Goal: Task Accomplishment & Management: Complete application form

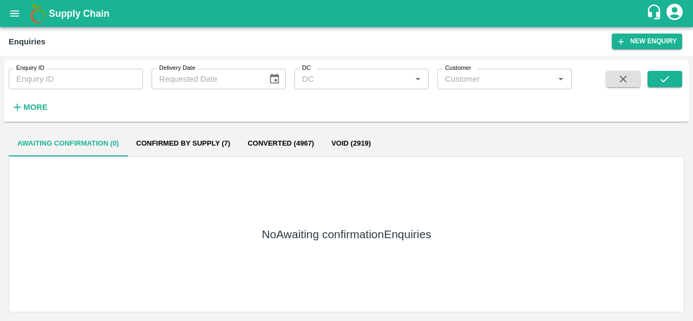
click at [362, 189] on div "No Awaiting confirmation Enquiries" at bounding box center [347, 235] width 676 height 156
click at [7, 10] on button "open drawer" at bounding box center [14, 13] width 25 height 25
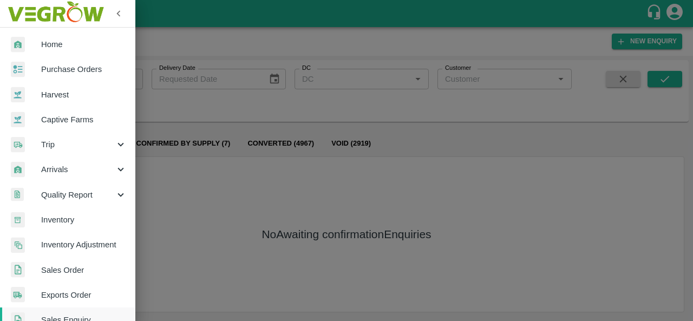
click at [77, 67] on span "Purchase Orders" at bounding box center [84, 69] width 86 height 12
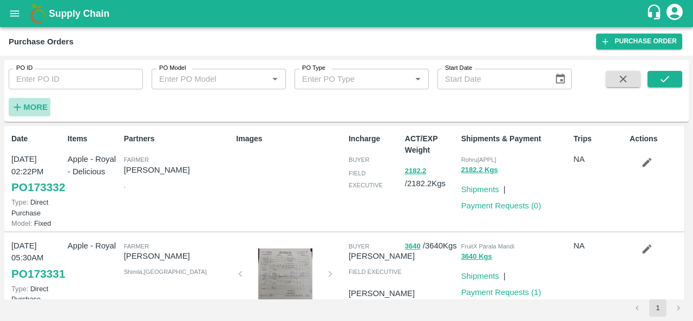
click at [24, 109] on strong "More" at bounding box center [35, 107] width 24 height 9
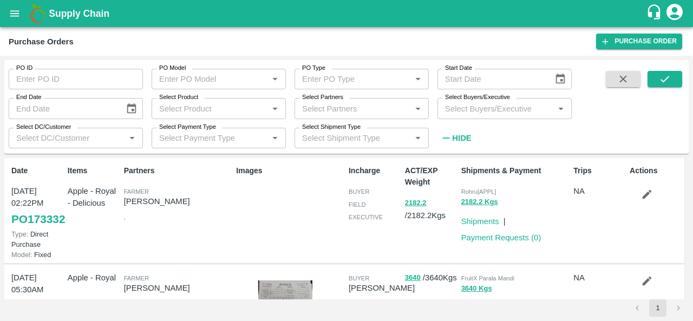
click at [508, 107] on input "Select Buyers/Executive" at bounding box center [496, 108] width 110 height 14
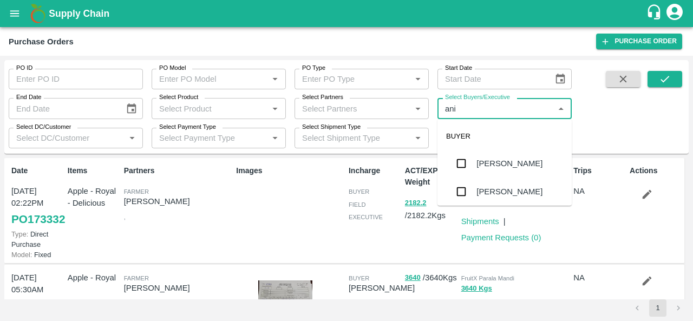
type input "anil"
click at [501, 164] on div "[PERSON_NAME]" at bounding box center [510, 164] width 66 height 12
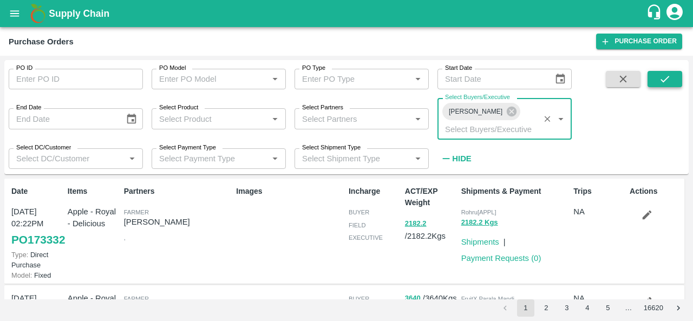
click at [660, 86] on button "submit" at bounding box center [665, 79] width 35 height 16
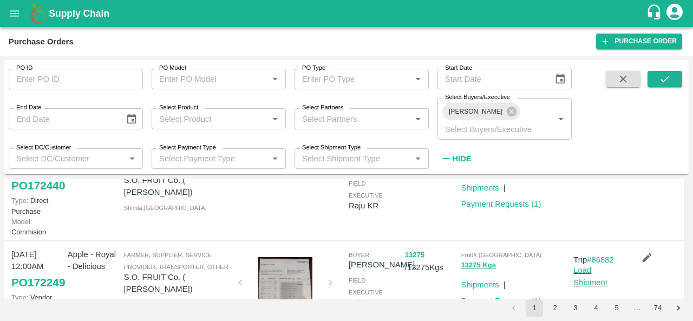
scroll to position [238, 0]
click at [645, 166] on icon "button" at bounding box center [647, 160] width 12 height 12
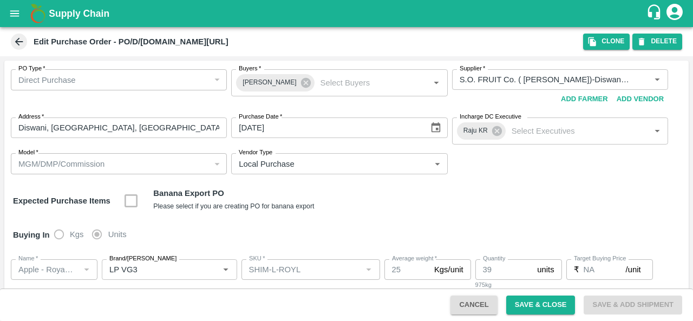
scroll to position [74, 0]
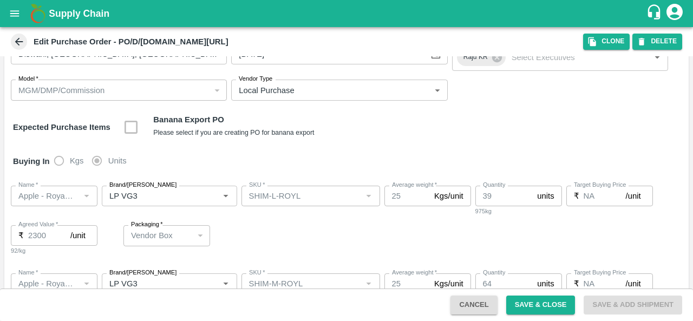
click at [518, 133] on div "Expected Purchase Items Banana Export PO Please select if you are creating PO f…" at bounding box center [346, 128] width 667 height 28
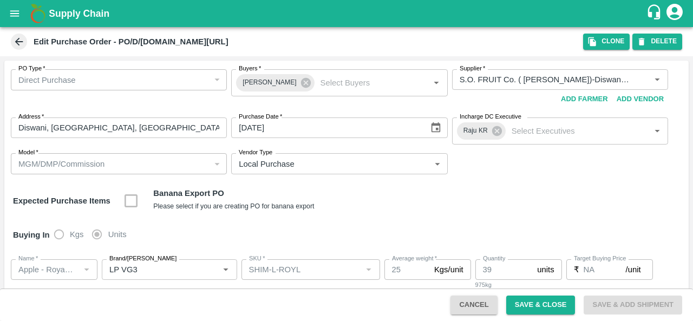
click at [18, 38] on icon at bounding box center [19, 42] width 8 height 8
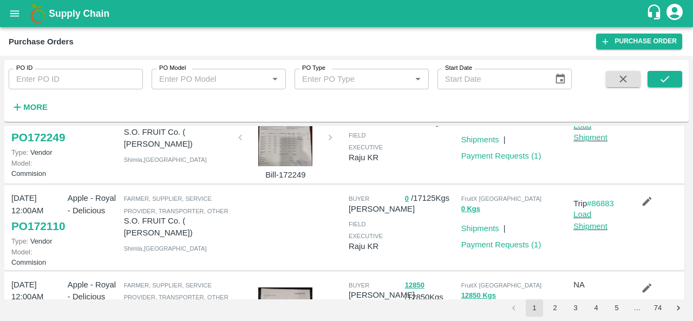
scroll to position [332, 0]
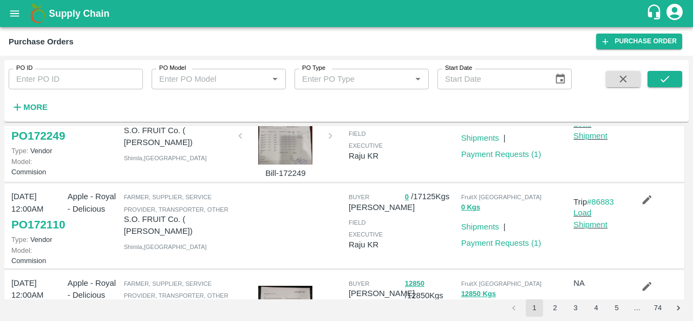
click at [645, 116] on icon "button" at bounding box center [647, 111] width 9 height 9
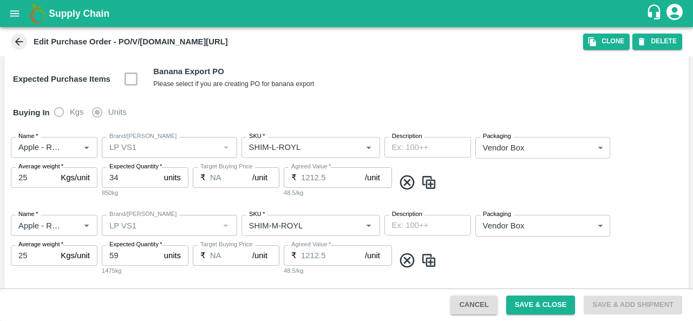
scroll to position [151, 0]
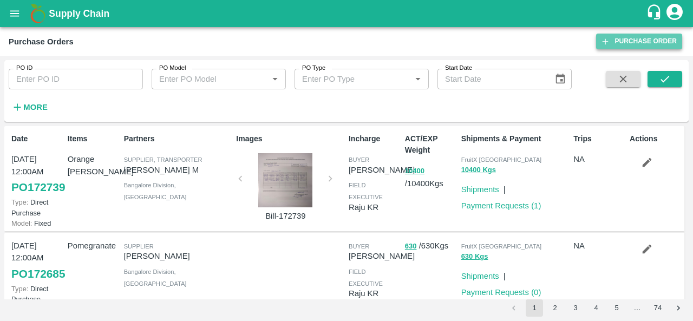
click at [622, 41] on link "Purchase Order" at bounding box center [639, 42] width 86 height 16
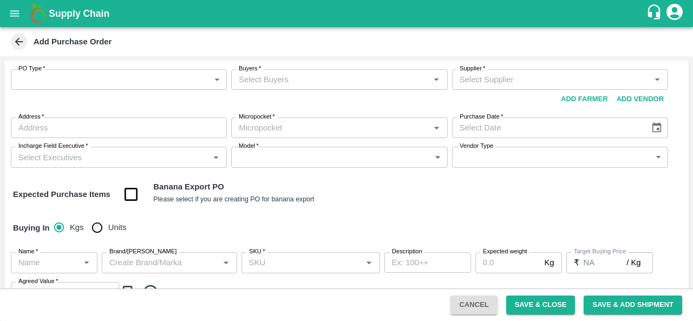
click at [166, 82] on body "Supply Chain Add Purchase Order PO Type   * ​ PO Type Buyers   * Buyers   * Sup…" at bounding box center [346, 160] width 693 height 321
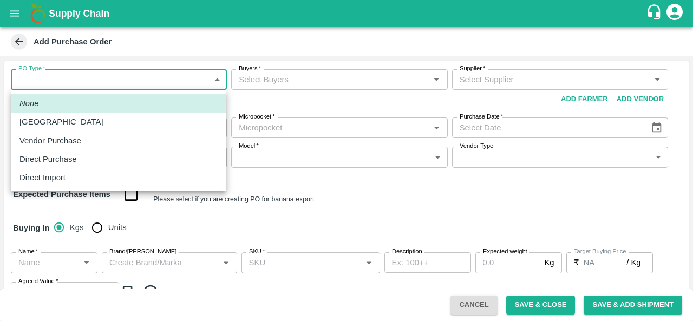
click at [66, 140] on p "Vendor Purchase" at bounding box center [51, 141] width 62 height 12
type input "2"
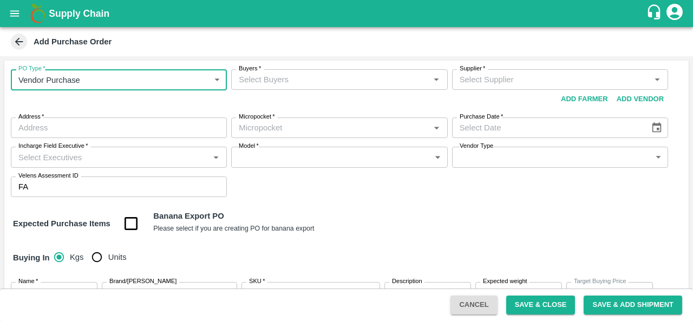
click at [304, 83] on input "Buyers   *" at bounding box center [331, 80] width 192 height 14
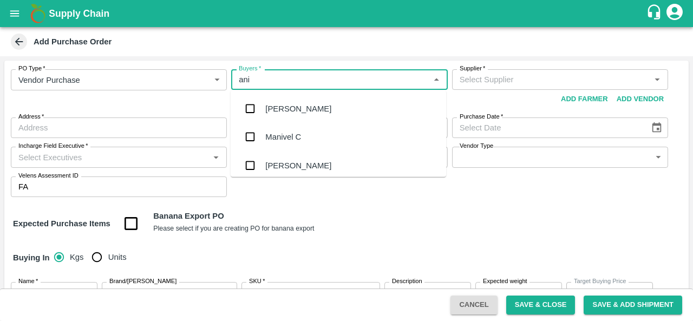
type input "anil"
click at [297, 114] on div "[PERSON_NAME]" at bounding box center [298, 109] width 66 height 12
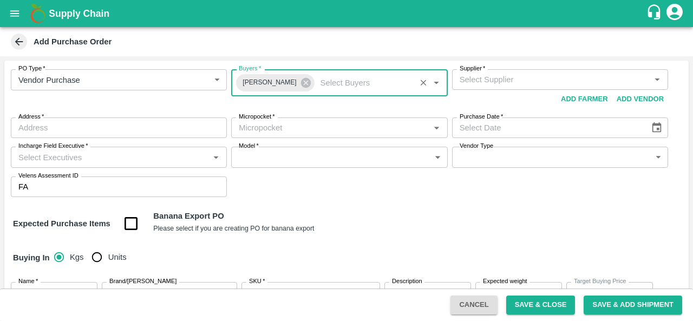
click at [535, 84] on input "Supplier   *" at bounding box center [552, 80] width 192 height 14
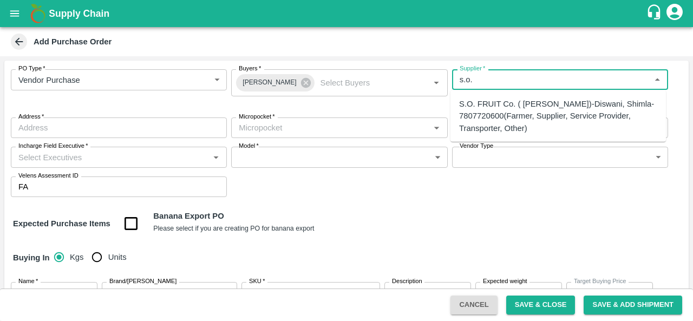
click at [481, 112] on div "S.O. FRUIT Co. ( Sardevan Singh)-Diswani, Shimla-7807720600(Farmer, Supplier, S…" at bounding box center [558, 116] width 198 height 36
type input "S.O. FRUIT Co. ( Sardevan Singh)-Diswani, Shimla-7807720600(Farmer, Supplier, S…"
type input "Diswani, [GEOGRAPHIC_DATA], [GEOGRAPHIC_DATA] , [GEOGRAPHIC_DATA]"
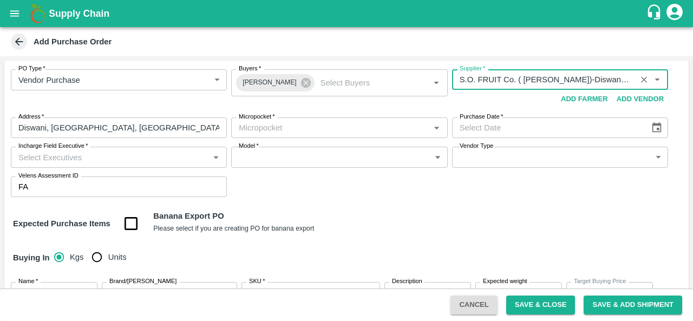
type input "S.O. FRUIT Co. ( Sardevan Singh)-Diswani, Shimla-7807720600(Farmer, Supplier, S…"
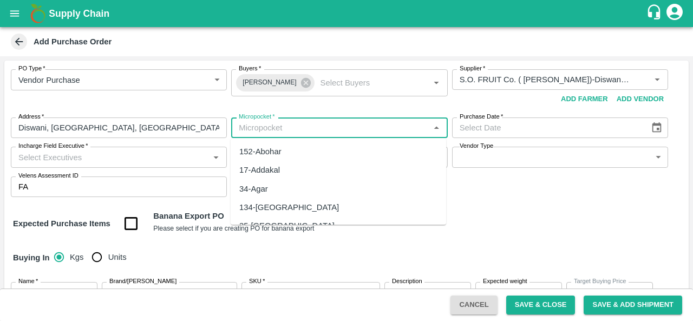
click at [309, 129] on input "Micropocket   *" at bounding box center [331, 128] width 192 height 14
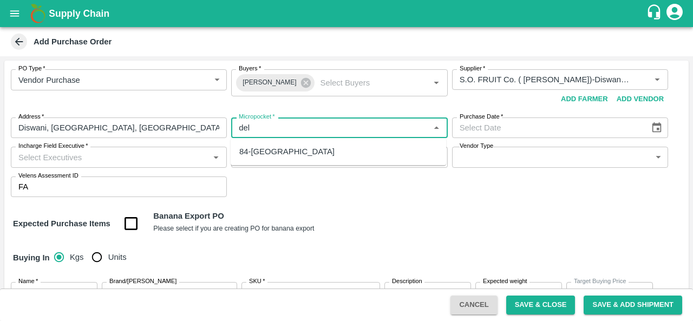
click at [282, 149] on div "84-Delhi" at bounding box center [339, 151] width 216 height 18
type input "84-Delhi"
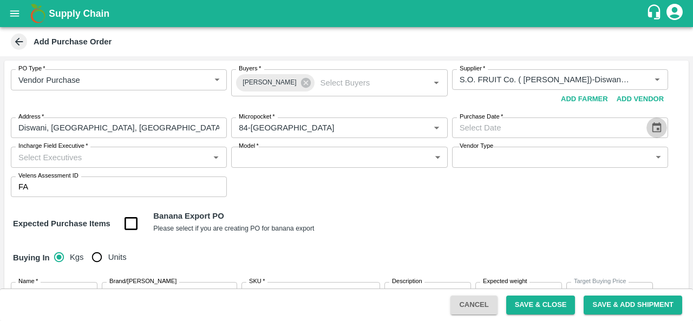
click at [661, 124] on button "Choose date" at bounding box center [657, 128] width 21 height 21
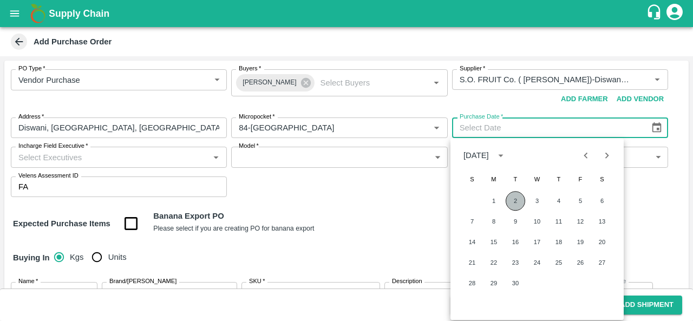
click at [519, 203] on button "2" at bounding box center [516, 201] width 20 height 20
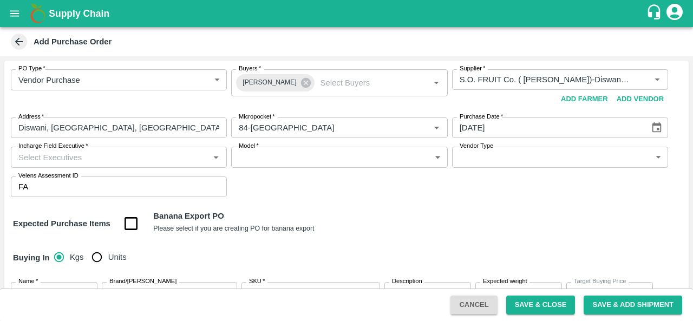
type input "02/09/2025"
click at [354, 202] on div "PO Type   * Vendor Purchase 2 PO Type Buyers   * Anil Kumar Buyers   * Supplier…" at bounding box center [346, 133] width 685 height 145
click at [41, 164] on input "Incharge Field Executive   *" at bounding box center [110, 157] width 192 height 14
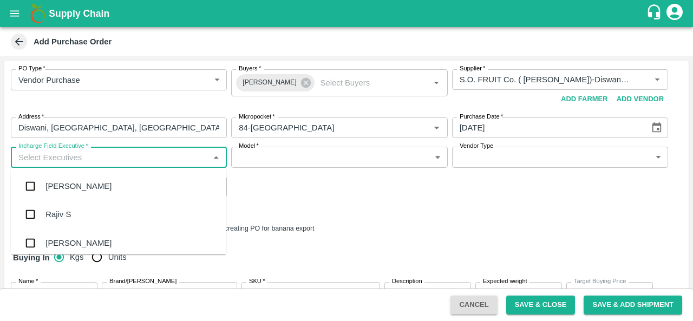
type input "a"
type input "raju"
click at [64, 217] on div "Raju KR" at bounding box center [61, 215] width 30 height 12
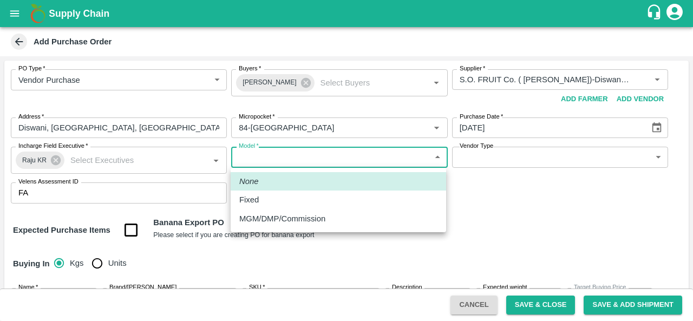
click at [345, 161] on body "Supply Chain Add Purchase Order PO Type   * Vendor Purchase 2 PO Type Buyers   …" at bounding box center [346, 160] width 693 height 321
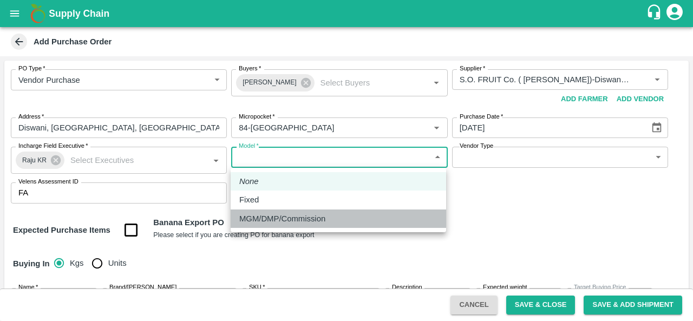
click at [301, 213] on p "MGM/DMP/Commission" at bounding box center [282, 219] width 86 height 12
type input "Commision"
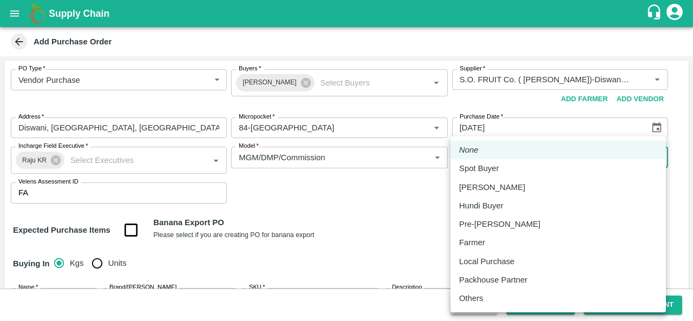
click at [523, 162] on body "Supply Chain Add Purchase Order PO Type   * Vendor Purchase 2 PO Type Buyers   …" at bounding box center [346, 160] width 693 height 321
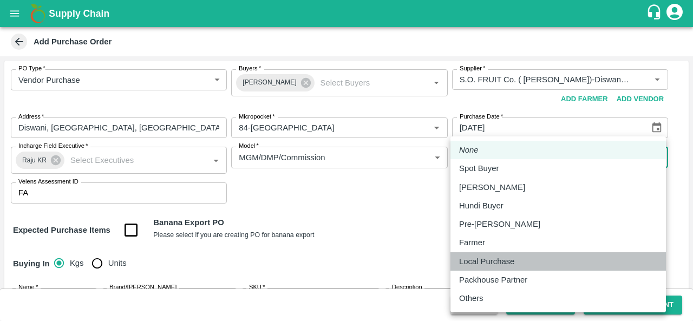
click at [483, 267] on p "Local Purchase" at bounding box center [486, 262] width 55 height 12
type input "LOCAL_PURCHASE"
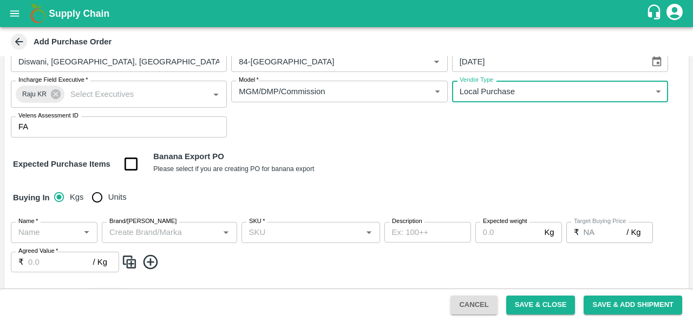
scroll to position [67, 0]
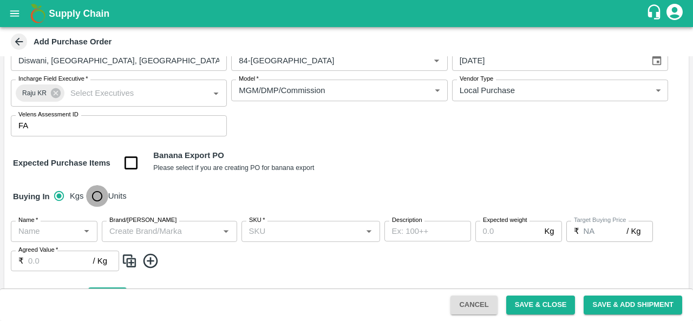
click at [96, 200] on input "Units" at bounding box center [97, 196] width 22 height 22
radio input "true"
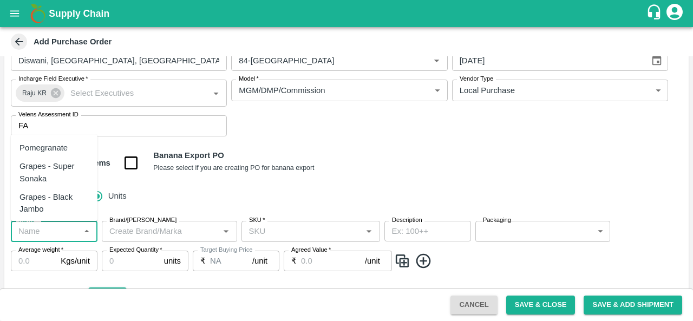
click at [34, 231] on input "Name   *" at bounding box center [45, 231] width 62 height 14
type input "a"
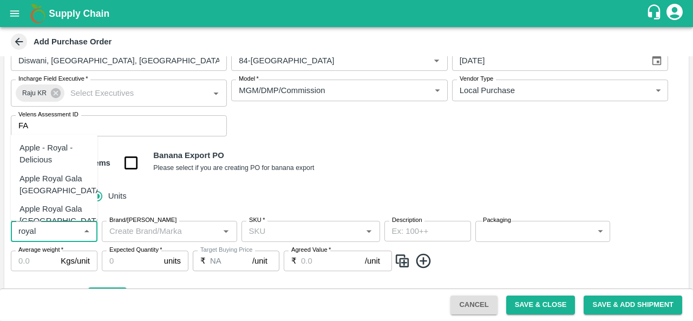
click at [52, 151] on div "Apple - Royal - Delicious" at bounding box center [54, 154] width 69 height 24
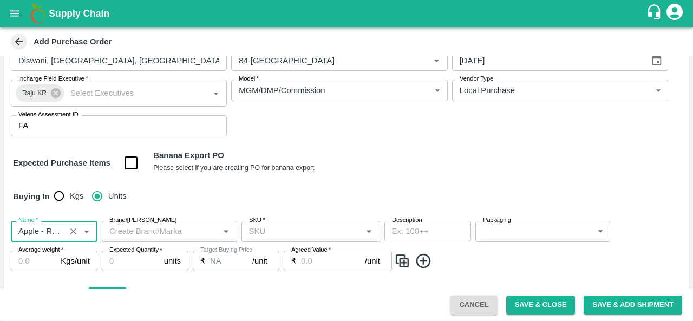
type input "Apple - Royal - Delicious"
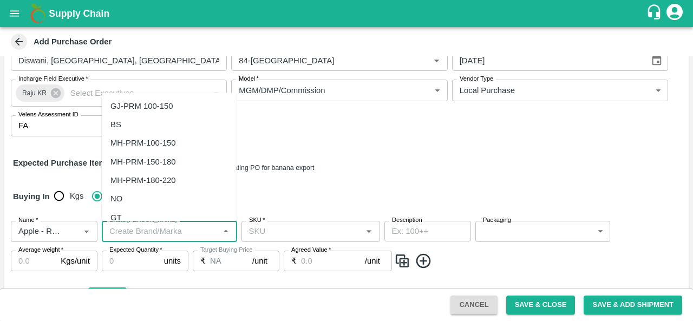
click at [163, 228] on input "Brand/Marka" at bounding box center [160, 231] width 111 height 14
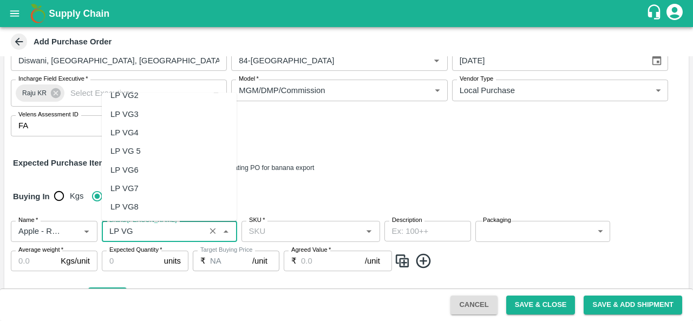
scroll to position [0, 0]
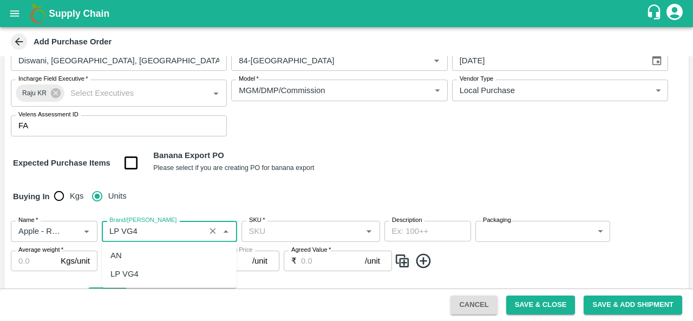
click at [157, 274] on div "LP VG4" at bounding box center [169, 274] width 135 height 18
type input "LP VG4"
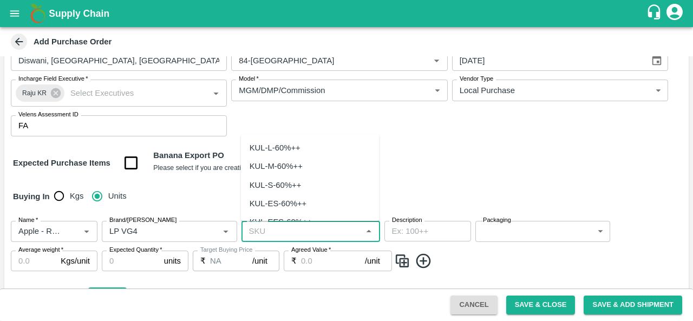
click at [276, 236] on input "SKU   *" at bounding box center [302, 231] width 114 height 14
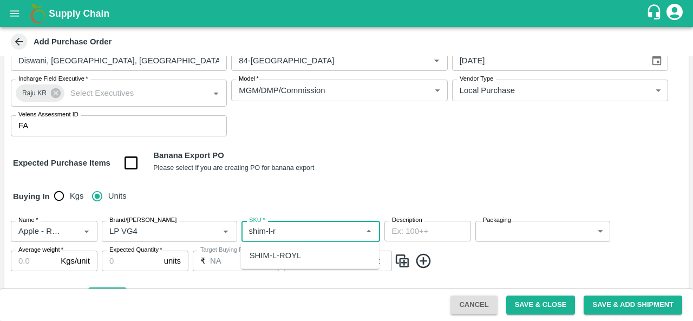
click at [290, 258] on div "SHIM-L-ROYL" at bounding box center [276, 256] width 52 height 12
type input "SHIM-L-ROYL"
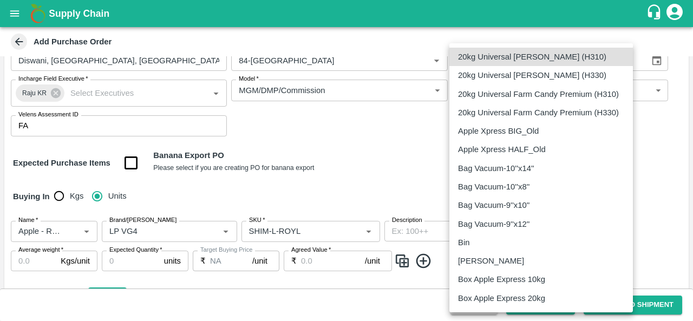
click at [509, 232] on body "Supply Chain Add Purchase Order PO Type   * Vendor Purchase 2 PO Type Buyers   …" at bounding box center [346, 160] width 693 height 321
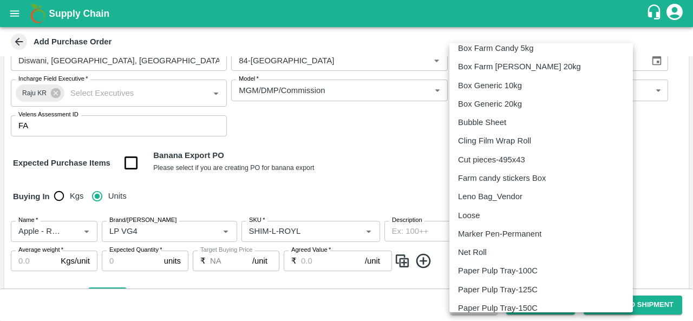
scroll to position [649, 0]
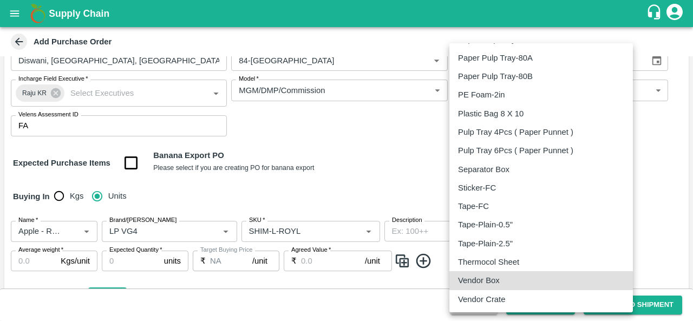
type input "276"
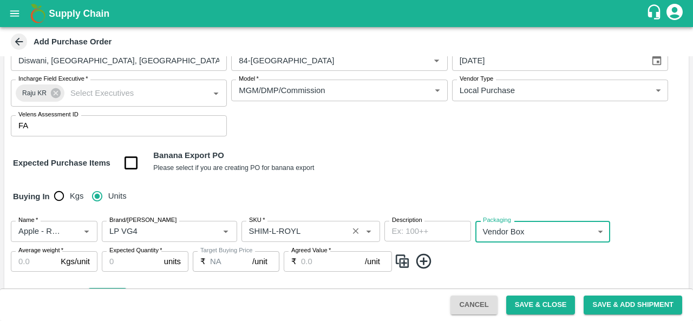
scroll to position [132, 0]
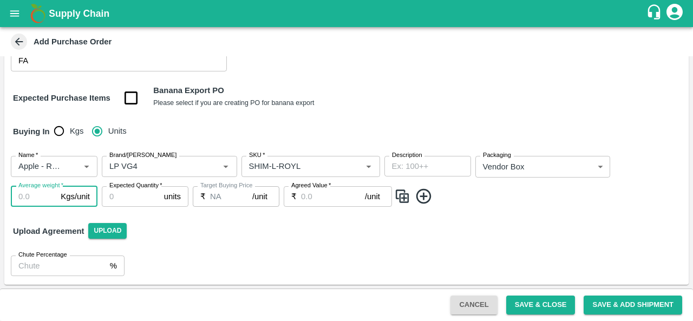
click at [29, 197] on input "Average weight   *" at bounding box center [34, 196] width 46 height 21
type input "25"
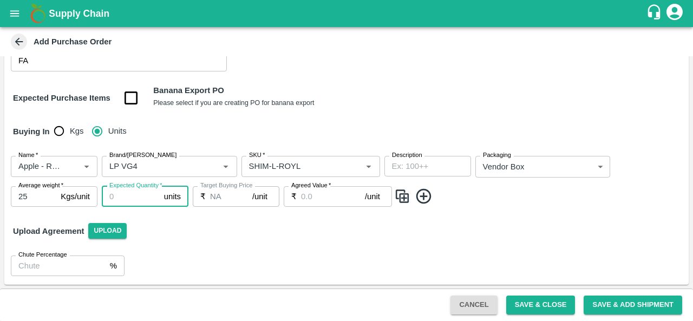
click at [138, 192] on input "Expected Quantity   *" at bounding box center [131, 196] width 58 height 21
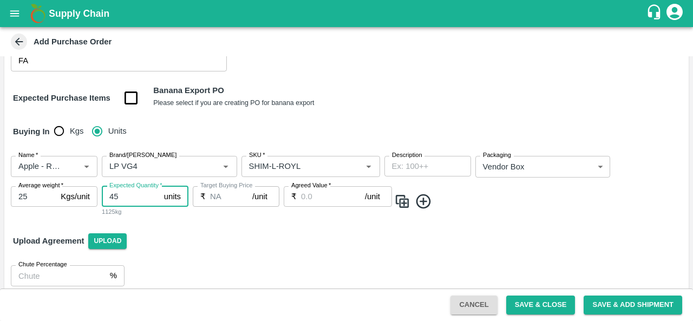
type input "45"
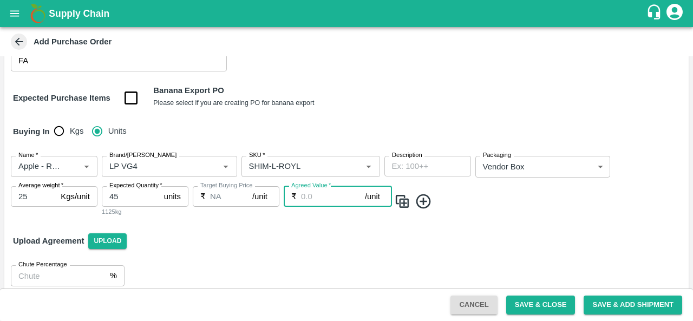
click at [332, 194] on input "Agreed Value   *" at bounding box center [333, 196] width 64 height 21
type input "2300"
click at [403, 197] on img at bounding box center [402, 202] width 16 height 18
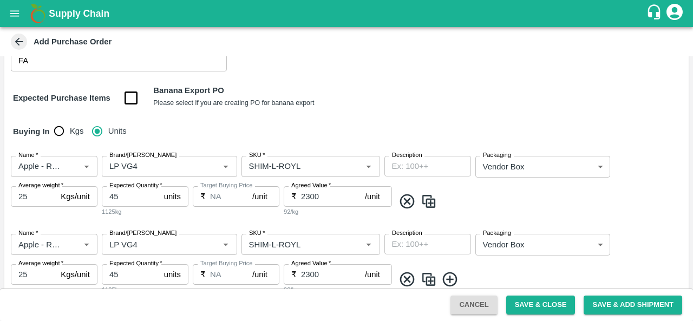
scroll to position [219, 0]
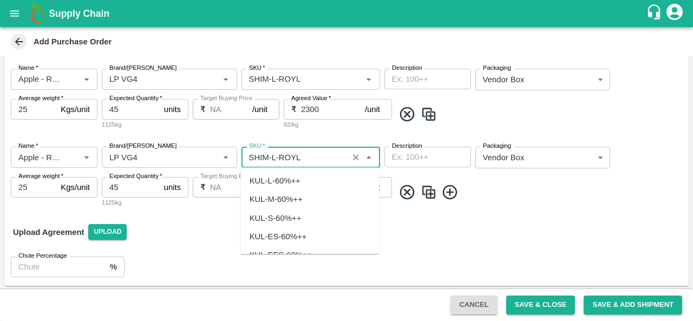
click at [274, 154] on input "SKU   *" at bounding box center [295, 157] width 100 height 14
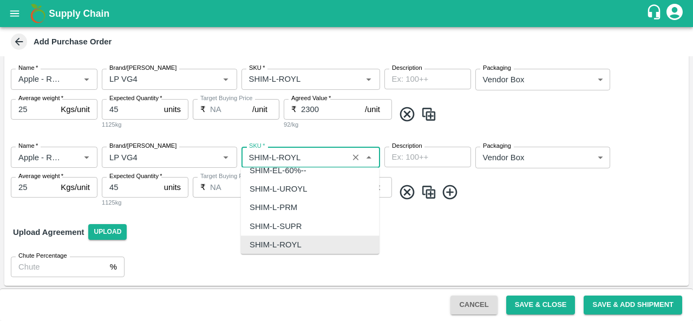
click at [274, 154] on input "SKU   *" at bounding box center [295, 157] width 100 height 14
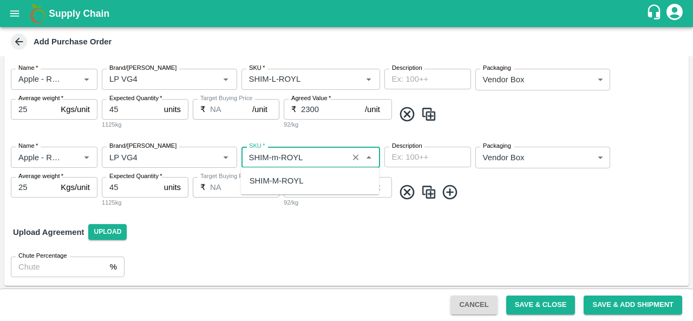
click at [289, 180] on div "SHIM-M-ROYL" at bounding box center [277, 181] width 54 height 12
type input "SHIM-M-ROYL"
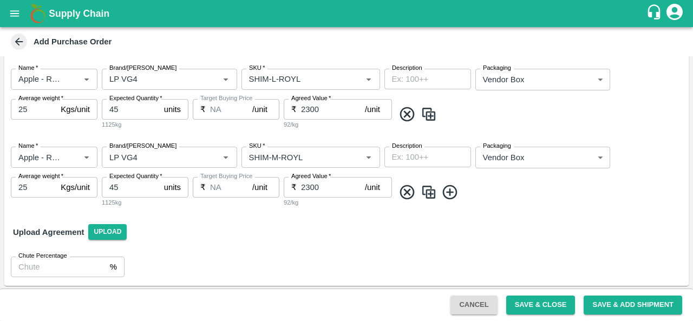
click at [426, 189] on img at bounding box center [429, 193] width 16 height 18
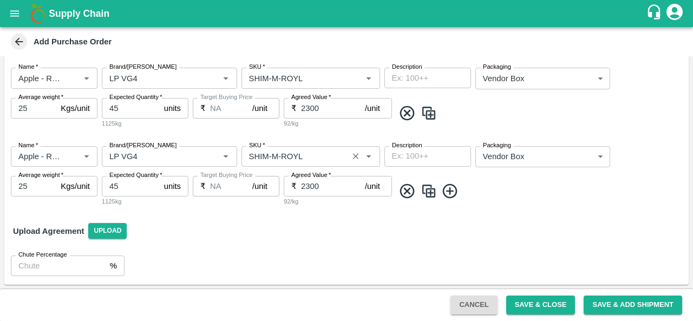
scroll to position [298, 0]
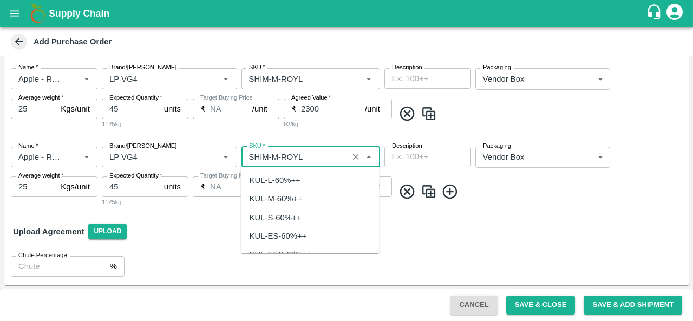
click at [276, 157] on input "SKU   *" at bounding box center [295, 157] width 100 height 14
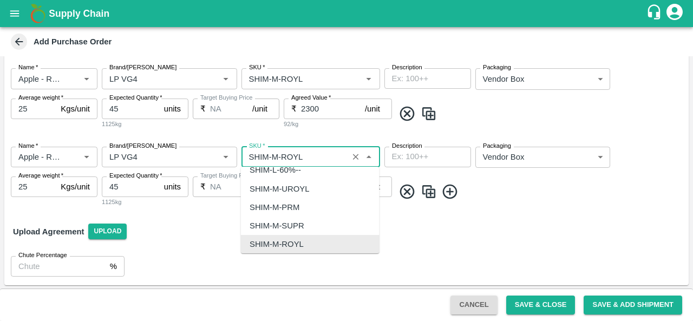
click at [276, 157] on input "SKU   *" at bounding box center [295, 157] width 100 height 14
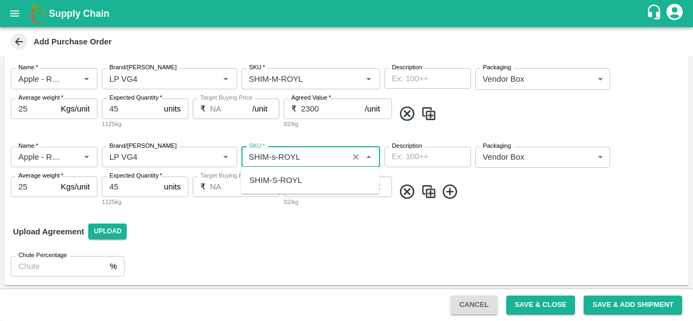
click at [283, 179] on div "SHIM-S-ROYL" at bounding box center [276, 180] width 53 height 12
type input "SHIM-S-ROYL"
click at [428, 194] on img at bounding box center [429, 192] width 16 height 18
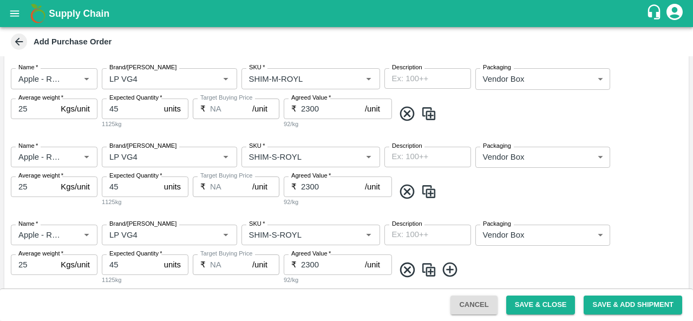
scroll to position [376, 0]
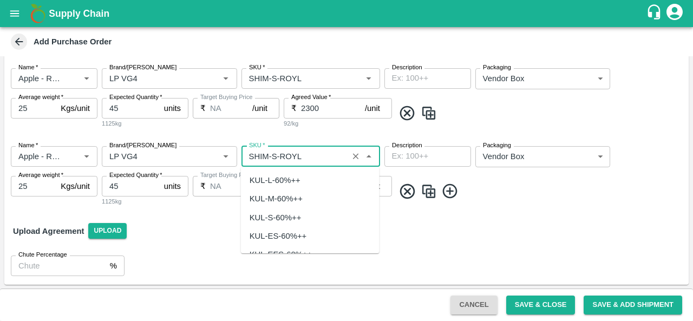
click at [276, 158] on input "SKU   *" at bounding box center [295, 157] width 100 height 14
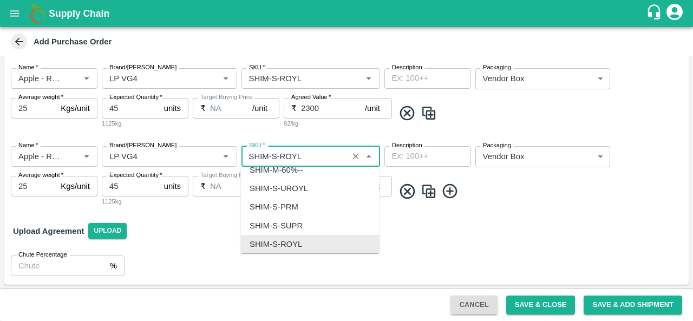
click at [276, 158] on input "SKU   *" at bounding box center [295, 157] width 100 height 14
click at [272, 157] on input "SKU   *" at bounding box center [295, 157] width 100 height 14
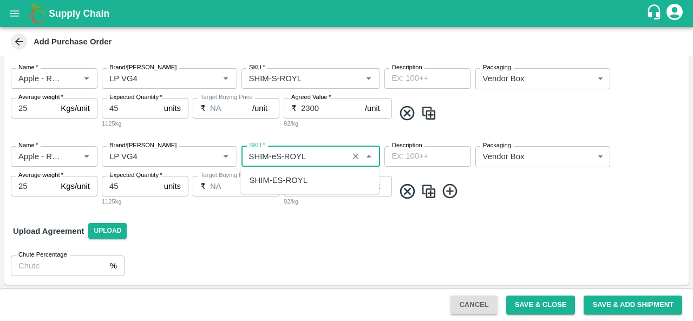
click at [283, 178] on div "SHIM-ES-ROYL" at bounding box center [279, 180] width 58 height 12
type input "SHIM-ES-ROYL"
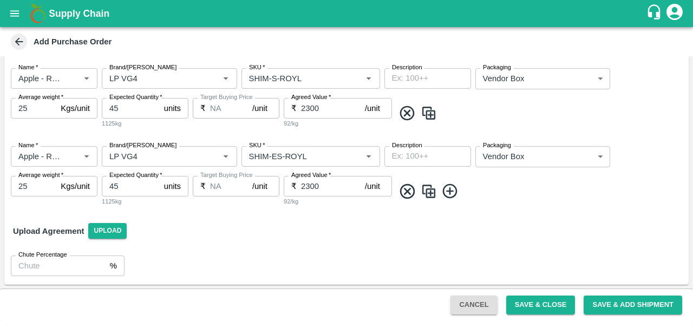
click at [429, 192] on img at bounding box center [429, 192] width 16 height 18
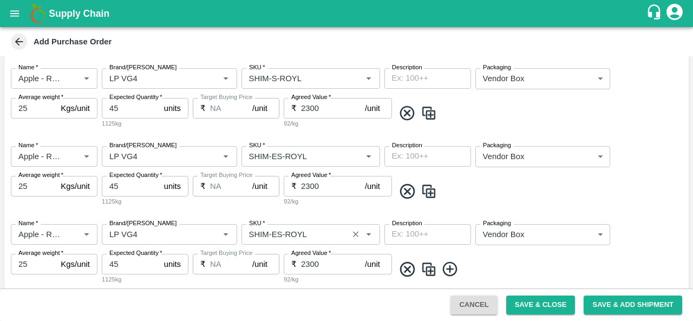
click at [275, 235] on input "SKU   *" at bounding box center [295, 235] width 100 height 14
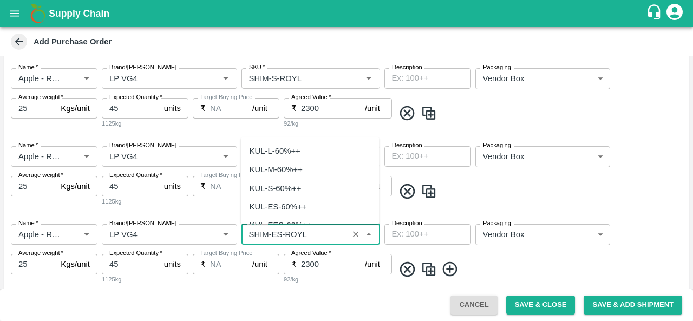
scroll to position [3464, 0]
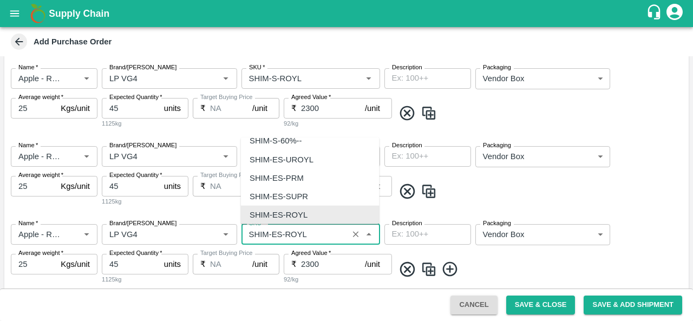
click at [275, 235] on input "SKU   *" at bounding box center [295, 235] width 100 height 14
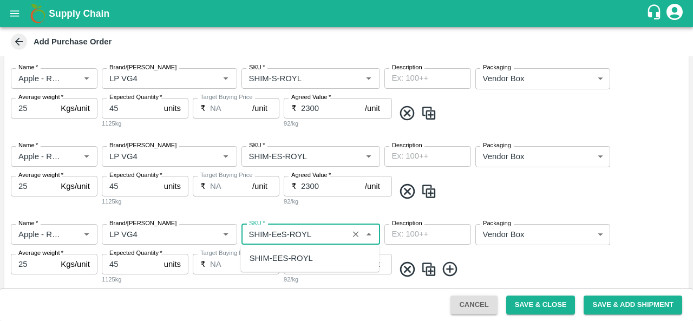
scroll to position [0, 0]
click at [288, 260] on div "SHIM-EES-ROYL" at bounding box center [281, 258] width 63 height 12
type input "SHIM-EES-ROYL"
click at [636, 233] on div "Name   * Name   * Brand/Marka Brand/Marka SKU   * SKU   * Description x Descrip…" at bounding box center [346, 255] width 685 height 78
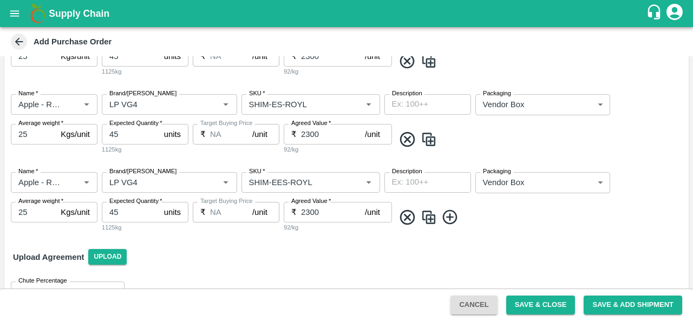
scroll to position [437, 0]
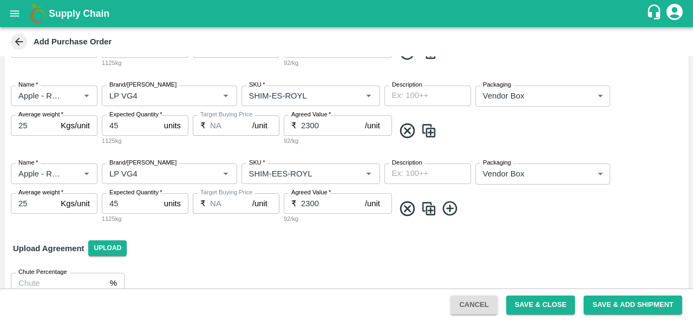
click at [429, 211] on img at bounding box center [429, 209] width 16 height 18
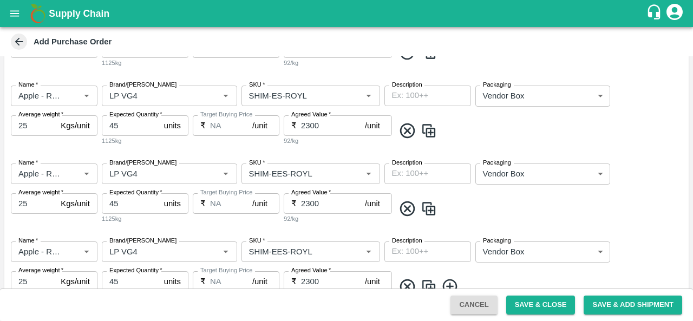
scroll to position [524, 0]
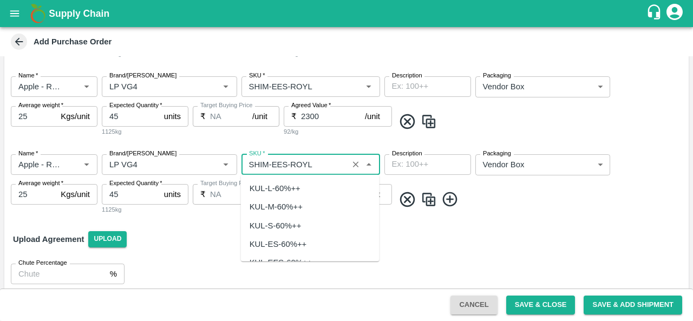
click at [280, 161] on input "SKU   *" at bounding box center [295, 165] width 100 height 14
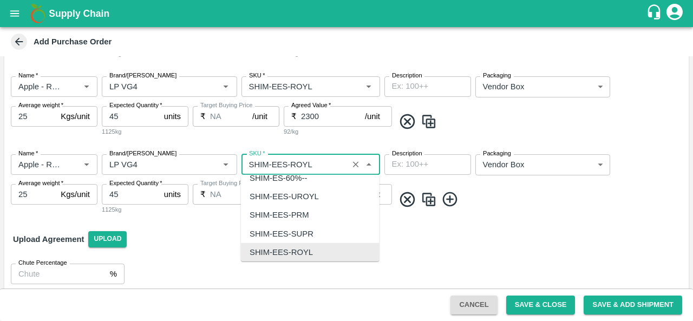
click at [280, 161] on input "SKU   *" at bounding box center [295, 165] width 100 height 14
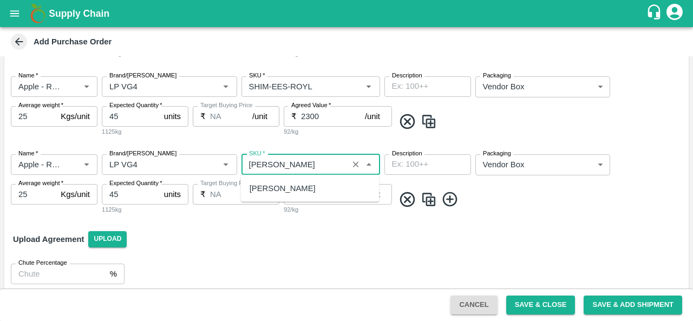
click at [285, 185] on div "SHIM-PITTO-ROYL" at bounding box center [283, 189] width 66 height 12
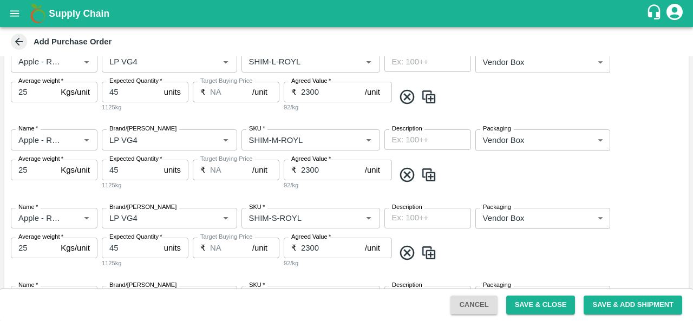
scroll to position [166, 0]
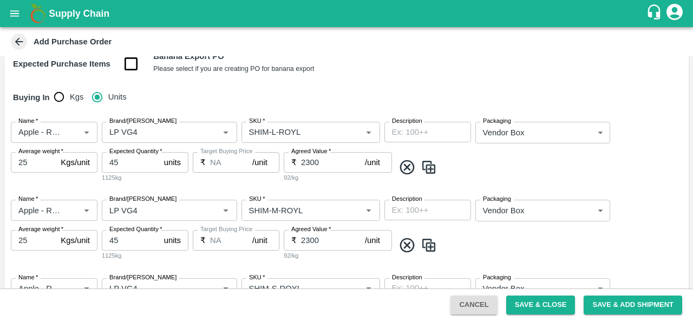
type input "SHIM-PITTO-ROYL"
click at [635, 182] on div "Name   * Name   * Brand/Marka Brand/Marka SKU   * SKU   * Description x Descrip…" at bounding box center [346, 152] width 685 height 78
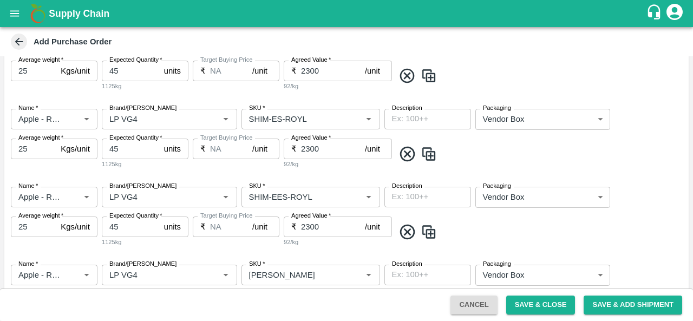
scroll to position [532, 0]
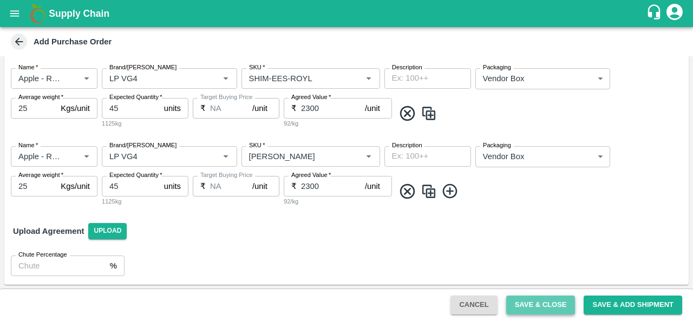
click at [529, 307] on button "Save & Close" at bounding box center [540, 305] width 69 height 19
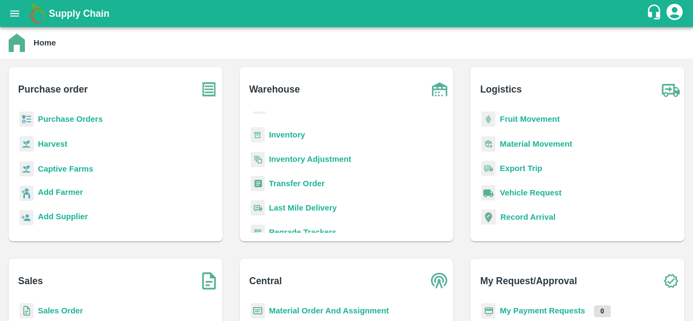
scroll to position [48, 0]
click at [324, 310] on b "Material Order And Assignment" at bounding box center [329, 311] width 120 height 9
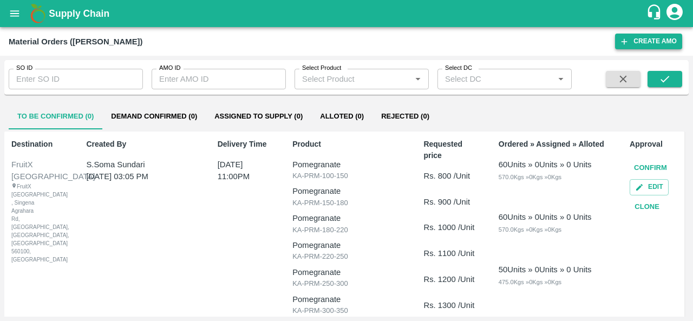
click at [648, 46] on button "Create AMO" at bounding box center [648, 42] width 67 height 16
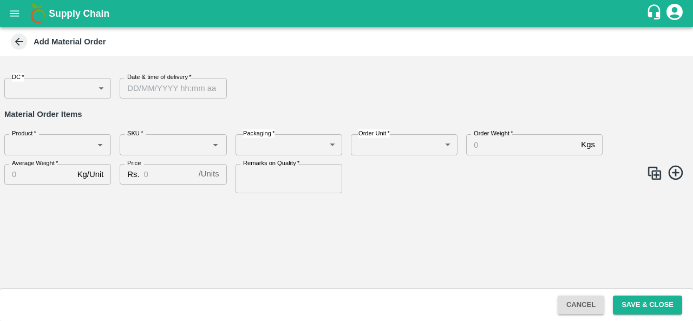
click at [40, 90] on body "Supply Chain Add Material Order DC   * ​ DC Date & time of delivery   * Date & …" at bounding box center [346, 160] width 693 height 321
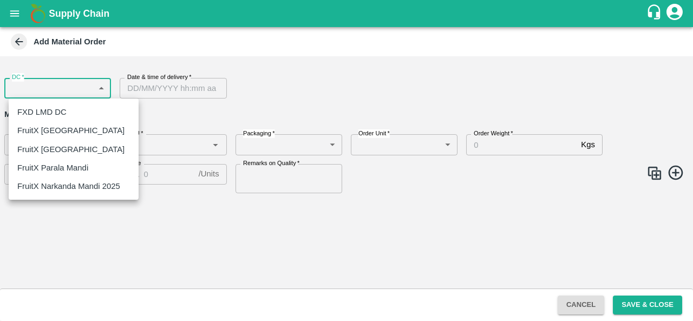
click at [53, 131] on p "FruitX [GEOGRAPHIC_DATA]" at bounding box center [70, 131] width 107 height 12
type input "147"
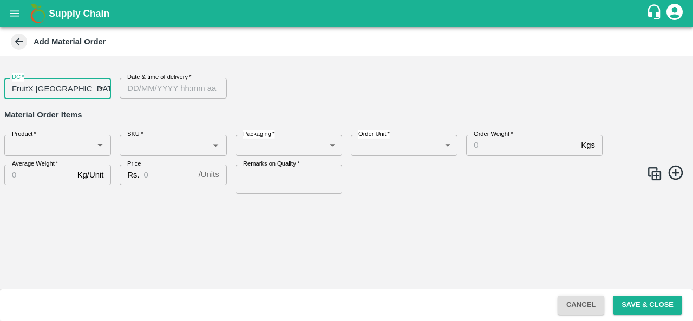
type input "DD/MM/YYYY hh:mm aa"
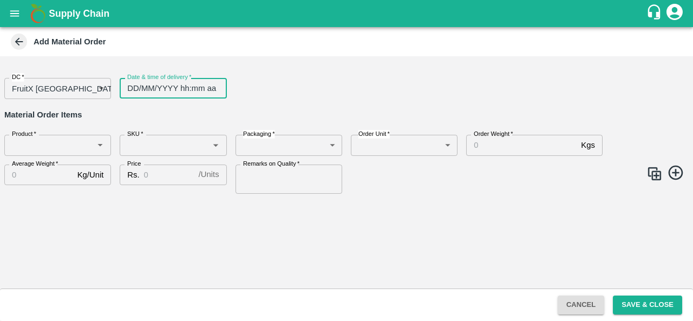
click at [171, 84] on input "DD/MM/YYYY hh:mm aa" at bounding box center [169, 88] width 99 height 21
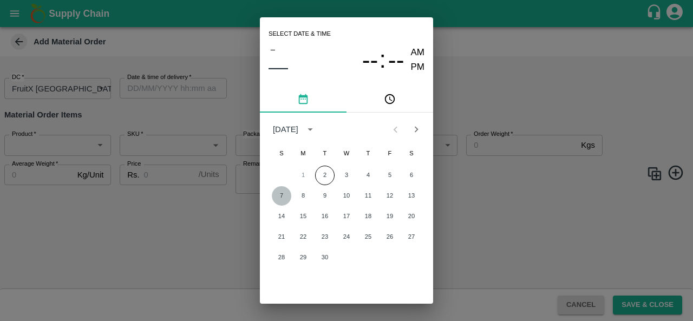
click at [284, 196] on button "7" at bounding box center [282, 196] width 20 height 20
type input "07/09/2025 12:00 AM"
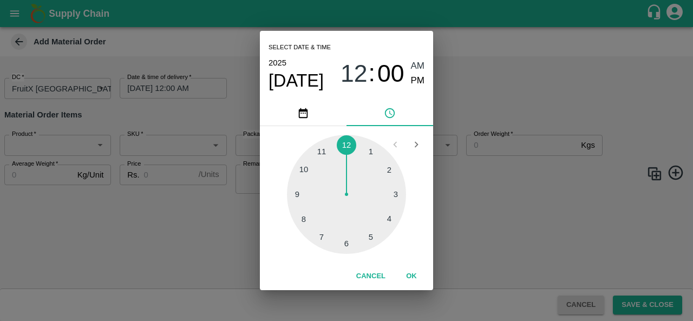
click at [475, 190] on div "Select date & time 2025 Sep 7 12 : 00 AM PM 1 2 3 4 5 6 7 8 9 10 11 12 Cancel OK" at bounding box center [346, 160] width 693 height 321
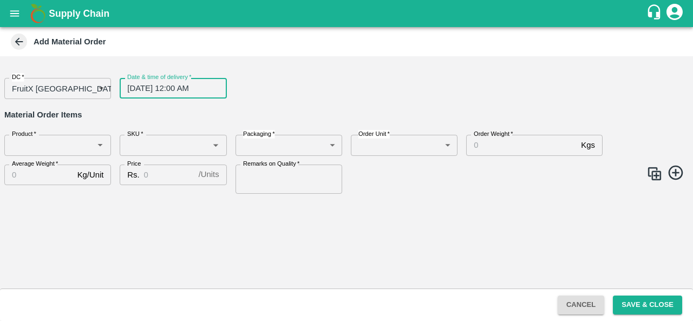
click at [55, 147] on input "Product   *" at bounding box center [49, 145] width 82 height 14
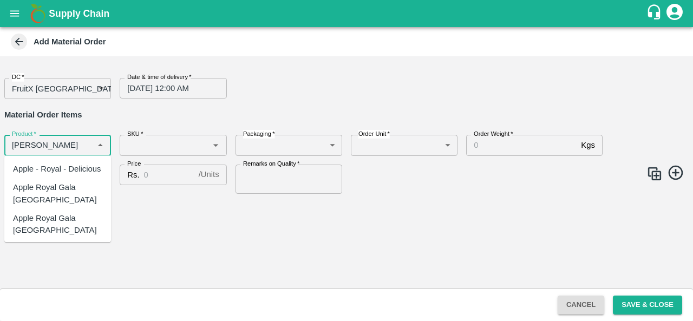
click at [60, 168] on div "Apple - Royal - Delicious" at bounding box center [57, 169] width 88 height 12
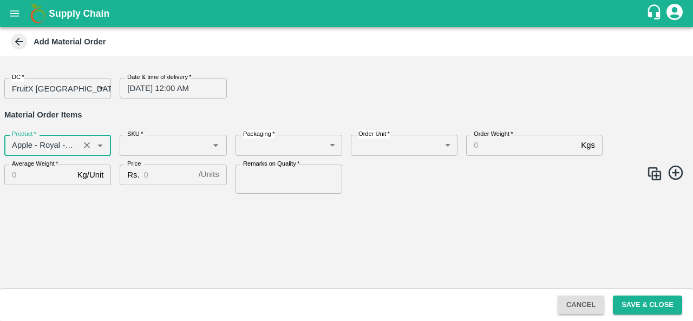
type input "Apple - Royal - Delicious"
click at [158, 152] on input "SKU   *" at bounding box center [164, 145] width 82 height 14
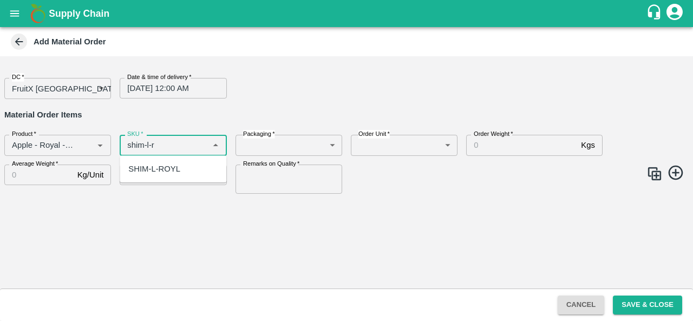
click at [172, 170] on div "SHIM-L-ROYL" at bounding box center [154, 169] width 52 height 12
type input "SHIM-L-ROYL"
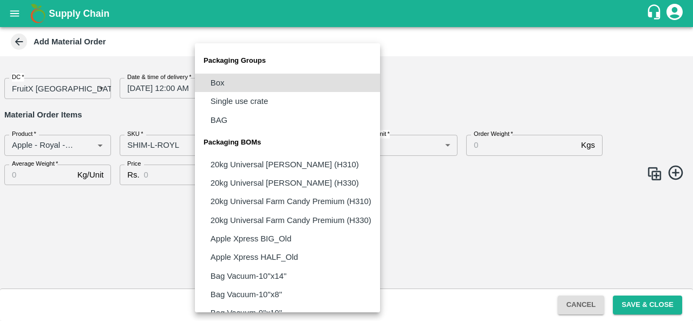
click at [274, 148] on body "Supply Chain Add Material Order DC   * FruitX Bangalore 147 DC Date & time of d…" at bounding box center [346, 160] width 693 height 321
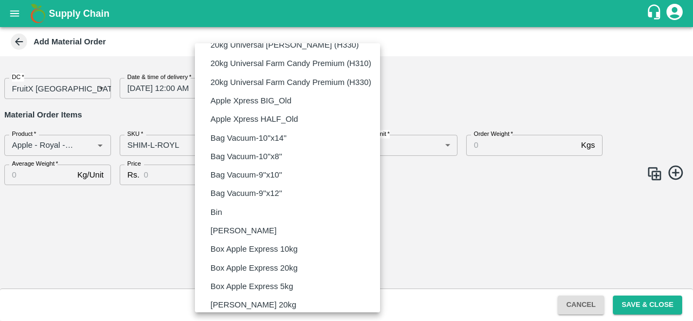
scroll to position [757, 0]
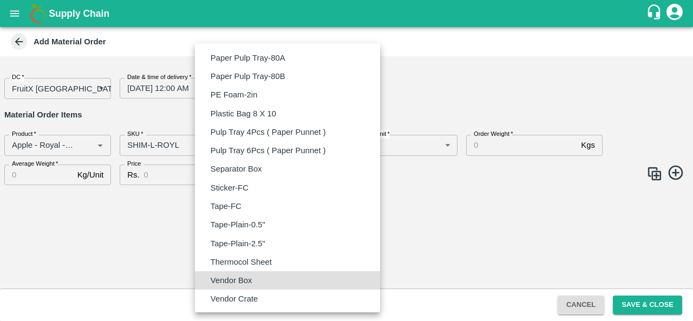
type input "BOM/276"
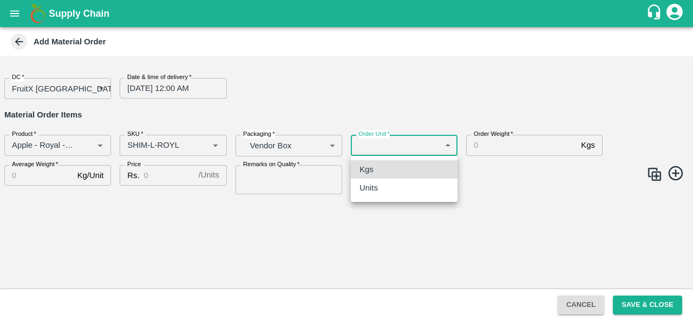
click at [398, 147] on body "Supply Chain Add Material Order DC   * FruitX Bangalore 147 DC Date & time of d…" at bounding box center [346, 160] width 693 height 321
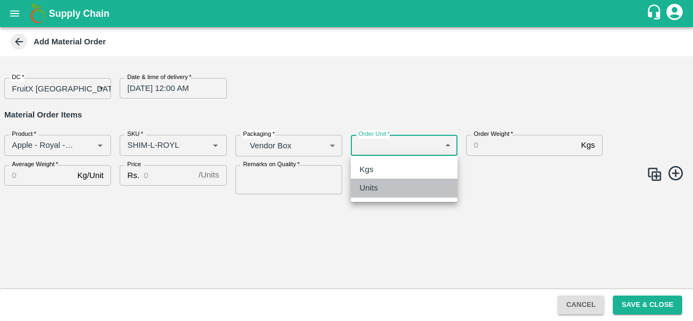
click at [379, 189] on div "Units" at bounding box center [372, 188] width 24 height 12
type input "2"
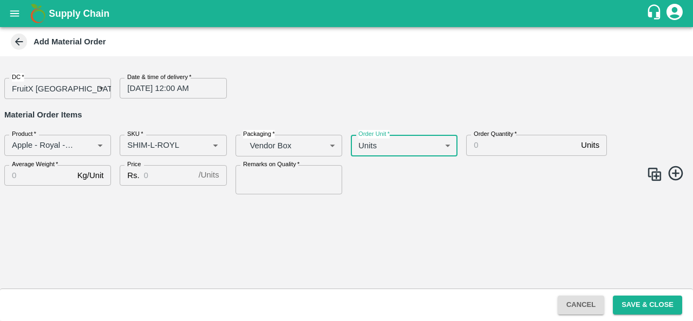
click at [503, 152] on input "Order Quantity   *" at bounding box center [521, 145] width 111 height 21
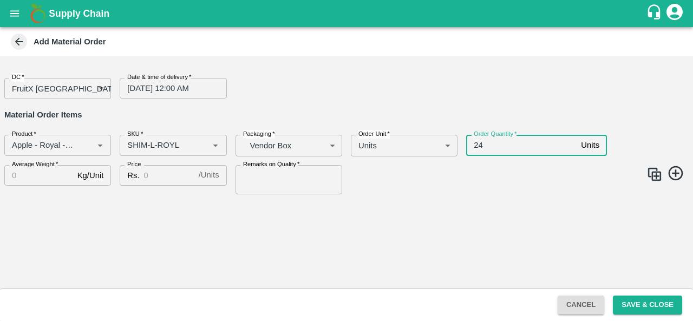
type input "2"
type input "50"
click at [42, 175] on input "Average Weight   *" at bounding box center [38, 175] width 69 height 21
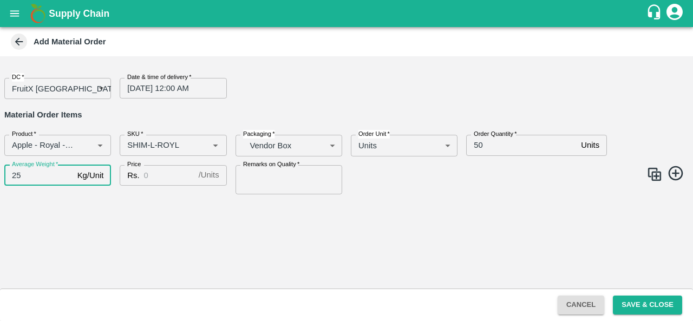
type input "25"
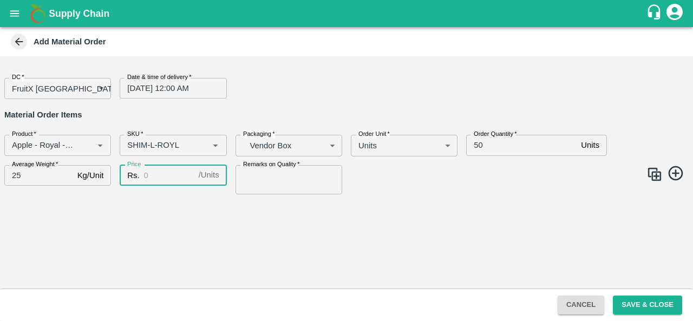
click at [161, 172] on input "Price" at bounding box center [169, 175] width 50 height 21
click at [154, 174] on input "2025" at bounding box center [169, 175] width 50 height 21
type input "2300"
click at [265, 177] on input "Remarks on Quality   *" at bounding box center [289, 179] width 107 height 29
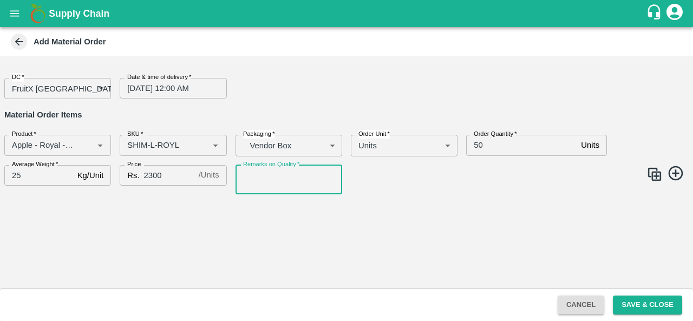
type input "GOOD QUALITY"
click at [654, 177] on img at bounding box center [655, 174] width 16 height 16
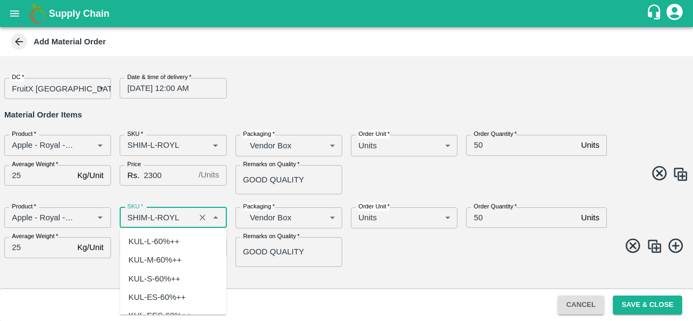
scroll to position [2963, 0]
click at [155, 217] on input "SKU   *" at bounding box center [157, 218] width 68 height 14
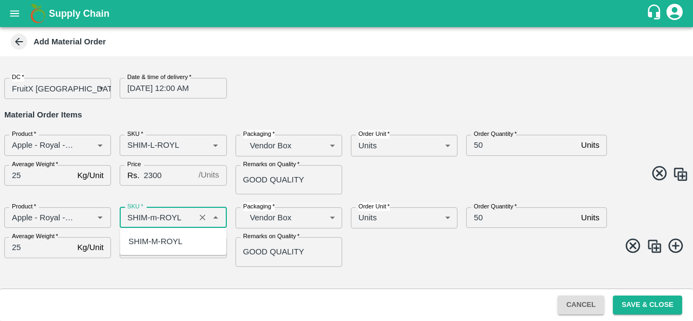
click at [163, 244] on div "SHIM-M-ROYL" at bounding box center [155, 242] width 54 height 12
type input "SHIM-M-ROYL"
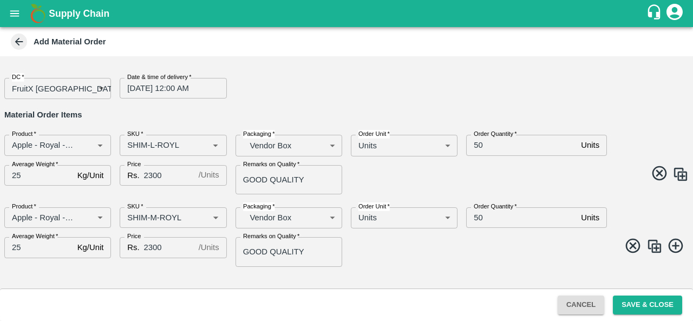
click at [659, 244] on img at bounding box center [655, 246] width 16 height 16
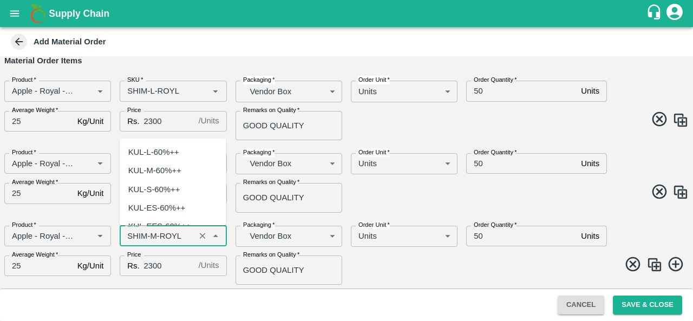
click at [153, 238] on input "SKU   *" at bounding box center [157, 236] width 68 height 14
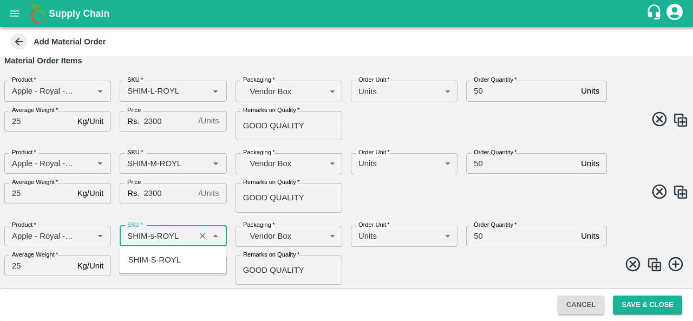
click at [160, 258] on div "SHIM-S-ROYL" at bounding box center [154, 260] width 53 height 12
type input "SHIM-S-ROYL"
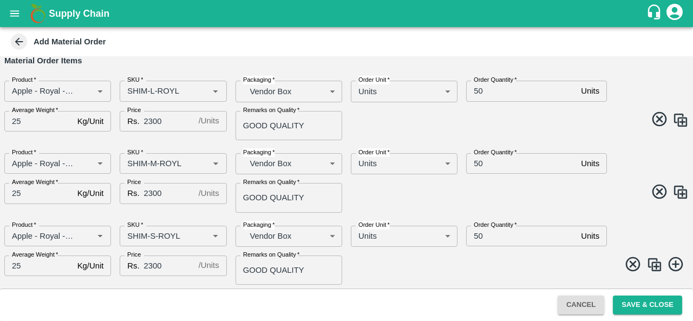
click at [417, 276] on span at bounding box center [515, 266] width 347 height 21
click at [653, 263] on img at bounding box center [655, 265] width 16 height 16
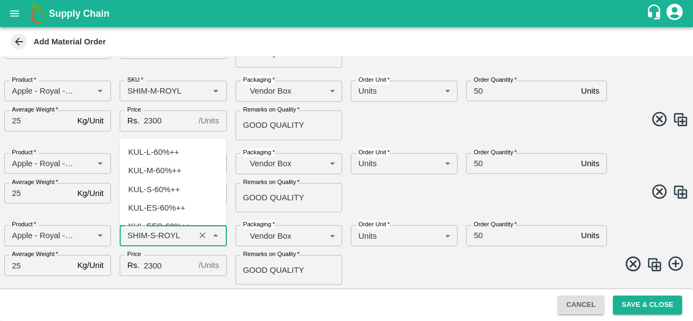
click at [156, 235] on input "SKU   *" at bounding box center [157, 236] width 68 height 14
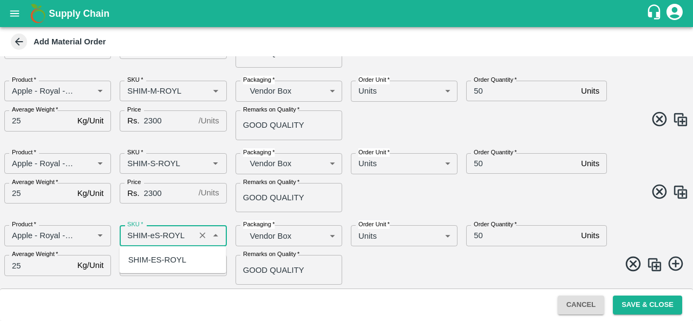
click at [161, 257] on div "SHIM-ES-ROYL" at bounding box center [157, 260] width 58 height 12
type input "SHIM-ES-ROYL"
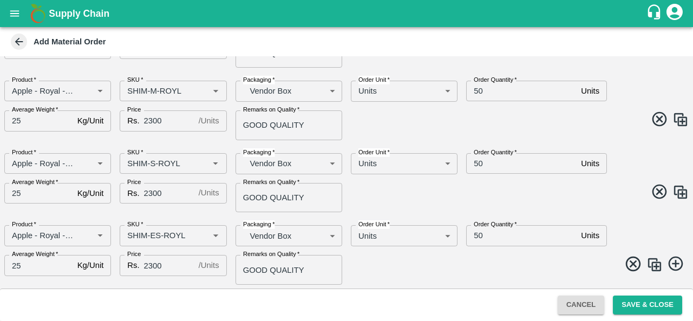
click at [653, 261] on img at bounding box center [655, 265] width 16 height 16
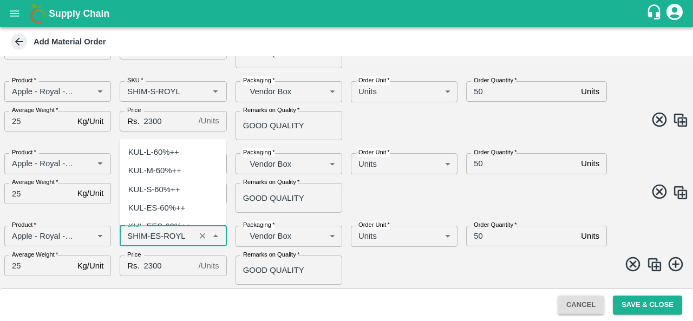
scroll to position [3464, 0]
click at [151, 232] on input "SKU   *" at bounding box center [157, 236] width 68 height 14
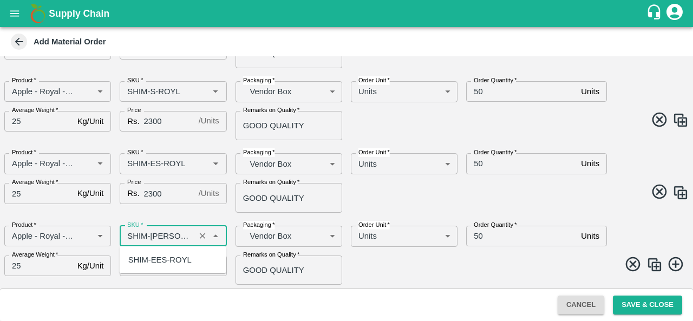
click at [170, 256] on div "SHIM-EES-ROYL" at bounding box center [159, 260] width 63 height 12
type input "SHIM-EES-ROYL"
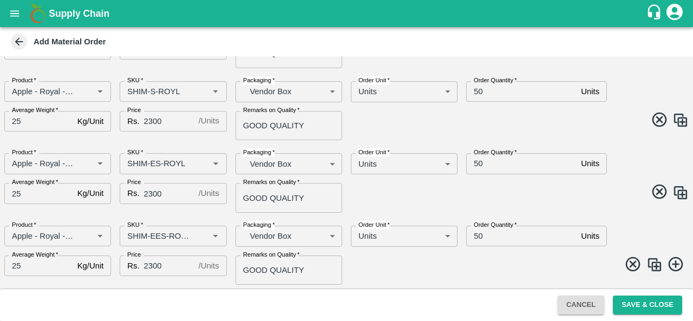
click at [653, 264] on img at bounding box center [655, 265] width 16 height 16
click at [159, 236] on input "SKU   *" at bounding box center [157, 236] width 68 height 14
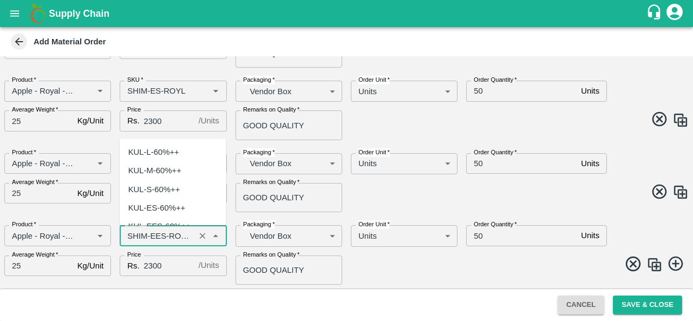
scroll to position [3631, 0]
click at [159, 236] on input "SKU   *" at bounding box center [157, 236] width 68 height 14
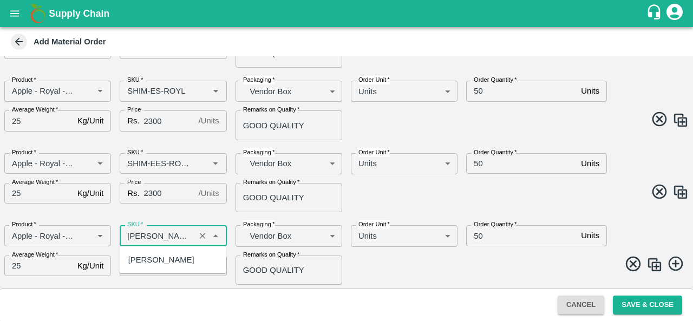
click at [168, 258] on div "SHIM-PITTO-ROYL" at bounding box center [161, 260] width 66 height 12
type input "SHIM-PITTO-ROYL"
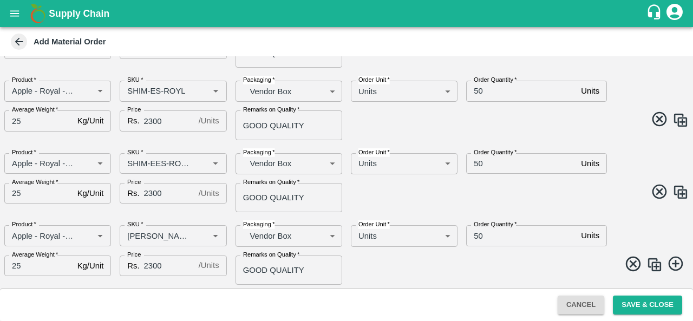
click at [417, 280] on div "Product   * Product   * SKU   * SKU   * Packaging   * Vendor Box BOM/276 Packag…" at bounding box center [342, 251] width 693 height 68
click at [642, 304] on button "Save & Close" at bounding box center [647, 305] width 69 height 19
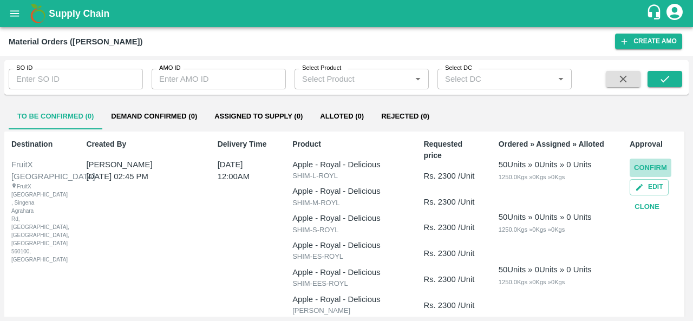
click at [638, 166] on button "Confirm" at bounding box center [651, 168] width 42 height 19
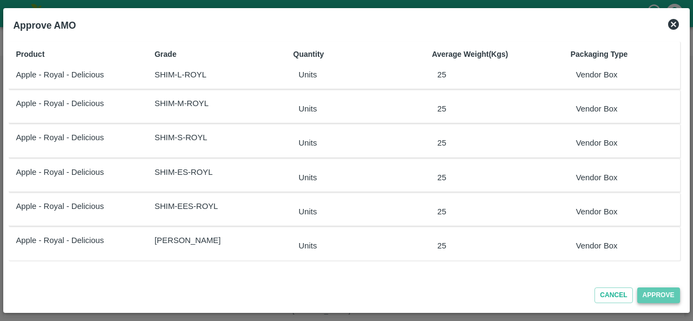
click at [652, 297] on button "Approve" at bounding box center [659, 296] width 43 height 16
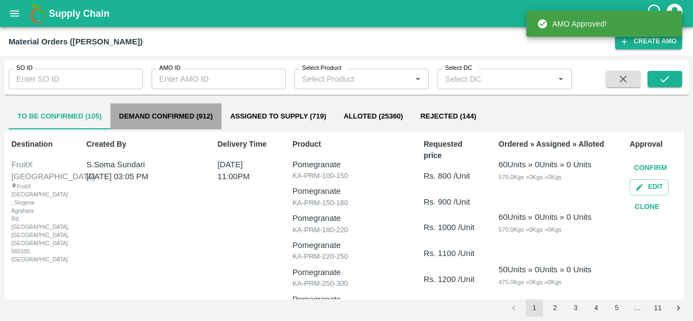
click at [158, 118] on button "Demand Confirmed (912)" at bounding box center [166, 116] width 111 height 26
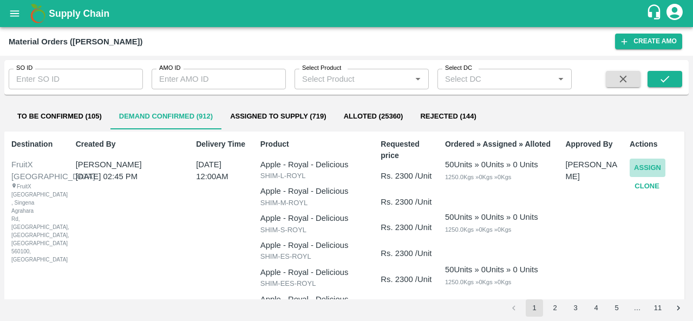
click at [637, 165] on button "Assign" at bounding box center [648, 168] width 36 height 19
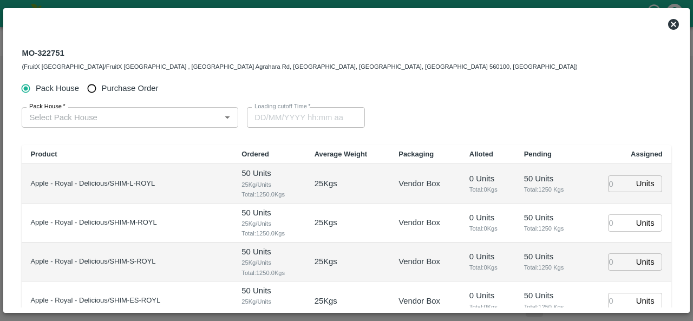
click at [99, 85] on input "Purchase Order" at bounding box center [92, 89] width 20 height 20
radio input "true"
click at [88, 116] on input "PO   *" at bounding box center [117, 118] width 184 height 14
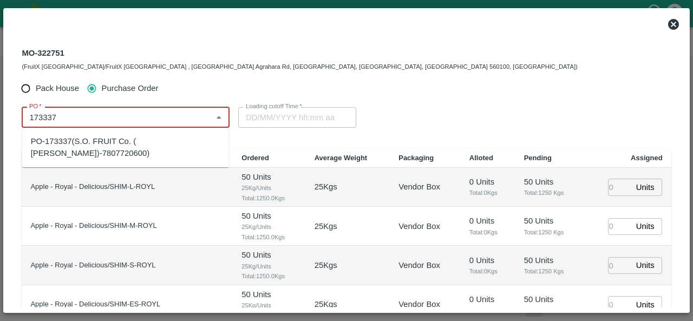
click at [125, 139] on div "PO-173337(S.O. FRUIT Co. ( Sardevan Singh)-7807720600)" at bounding box center [126, 147] width 190 height 24
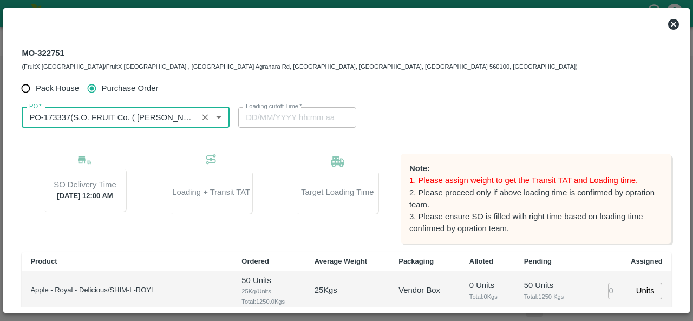
type input "PO-173337(S.O. FRUIT Co. ( Sardevan Singh)-7807720600)"
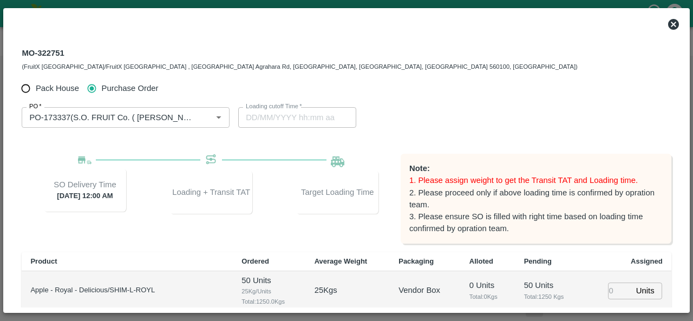
click at [431, 106] on div "PO   * PO   * Loading cutoff Time   * Loading cutoff Time" at bounding box center [346, 118] width 649 height 38
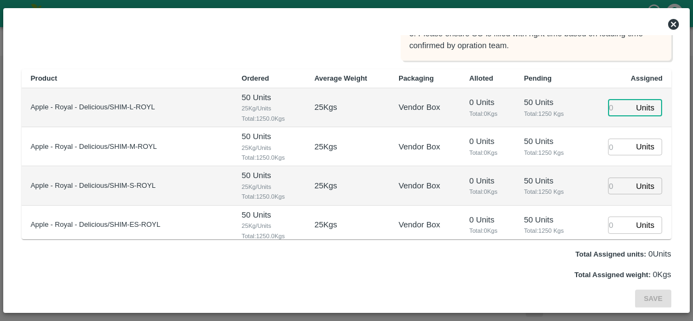
click at [613, 109] on input "number" at bounding box center [620, 108] width 24 height 17
type input "50"
type input "03/09/2025 05:48 AM"
type input "50"
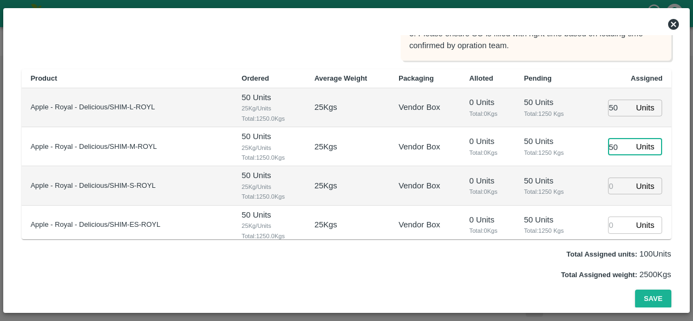
type input "50"
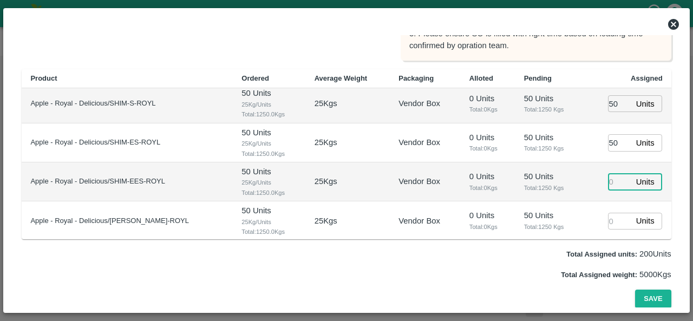
type input "5"
type input "03/09/2025 03:48 AM"
type input "50"
click at [648, 301] on button "Save" at bounding box center [653, 299] width 36 height 19
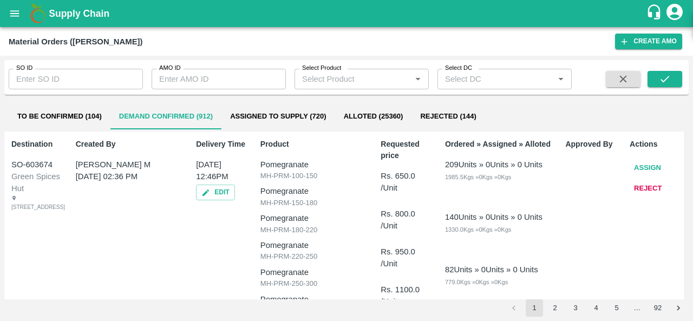
click at [9, 14] on icon "open drawer" at bounding box center [15, 14] width 12 height 12
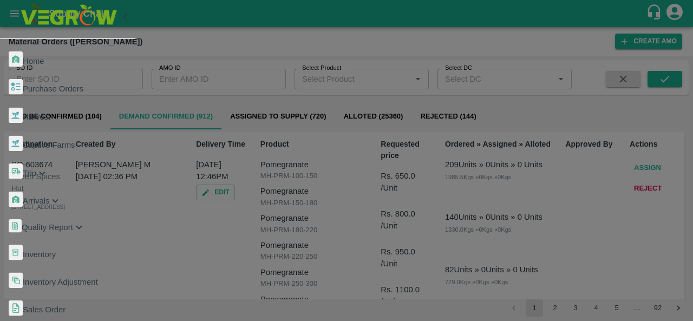
click at [69, 85] on span "Purchase Orders" at bounding box center [53, 89] width 61 height 9
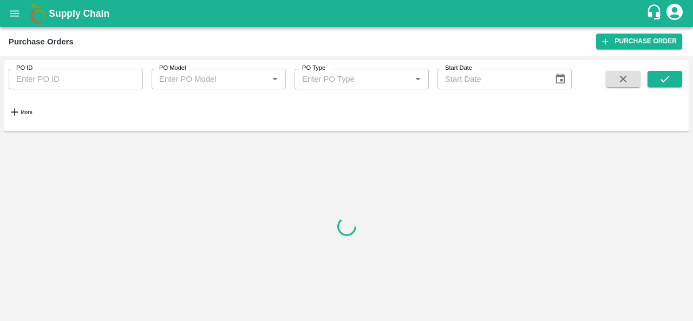
click at [28, 109] on strong "More" at bounding box center [26, 111] width 11 height 5
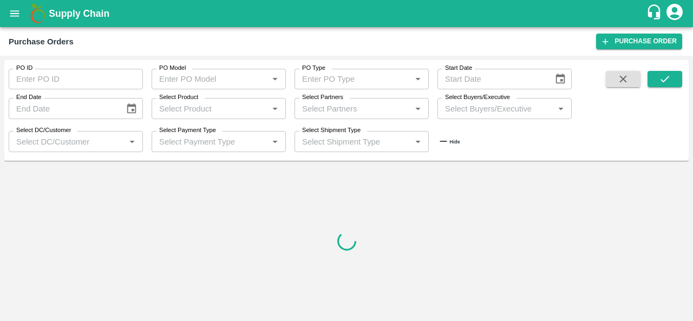
click at [463, 108] on input "Select Buyers/Executive" at bounding box center [496, 108] width 110 height 14
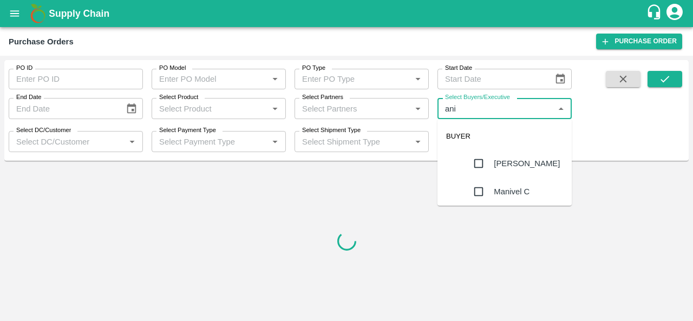
type input "anil"
click at [494, 165] on div "[PERSON_NAME]" at bounding box center [527, 164] width 66 height 12
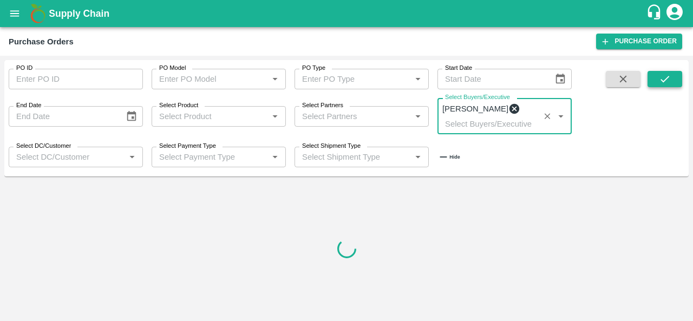
click at [668, 81] on icon "submit" at bounding box center [665, 79] width 12 height 12
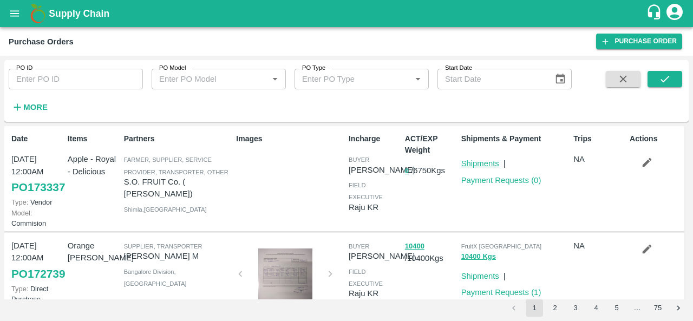
click at [485, 166] on link "Shipments" at bounding box center [481, 163] width 38 height 9
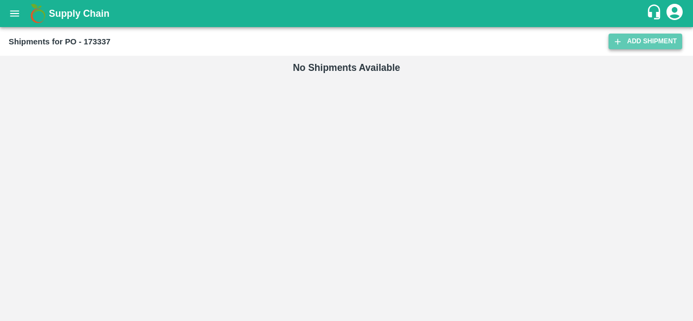
click at [640, 45] on link "Add Shipment" at bounding box center [646, 42] width 74 height 16
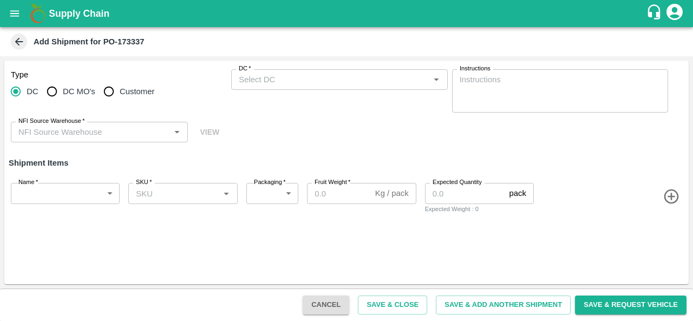
click at [67, 93] on span "DC MO's" at bounding box center [79, 92] width 33 height 12
click at [63, 93] on input "DC MO's" at bounding box center [52, 92] width 22 height 22
radio input "true"
click at [275, 82] on input "DC (Material Orders)   *" at bounding box center [331, 80] width 192 height 14
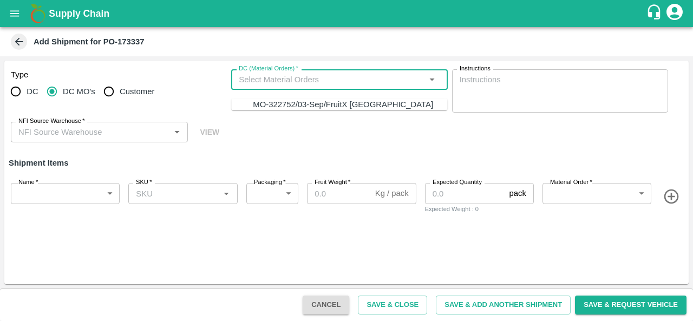
click at [275, 105] on div "MO-322752/03-Sep/FruitX [GEOGRAPHIC_DATA]" at bounding box center [343, 105] width 180 height 12
type input "SHIM-L-ROYL"
type input "276"
type input "25"
type input "50"
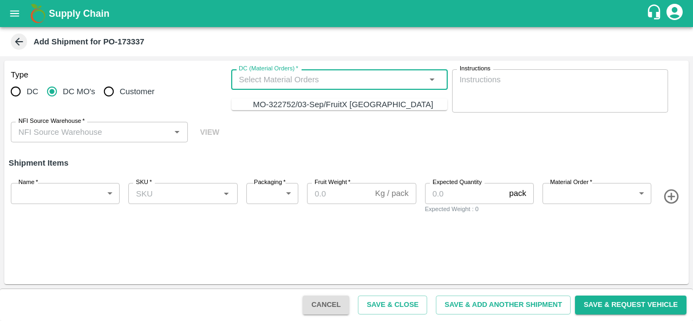
type input "MO-322752/03-Sep/FruitX [GEOGRAPHIC_DATA]"
type input "458856"
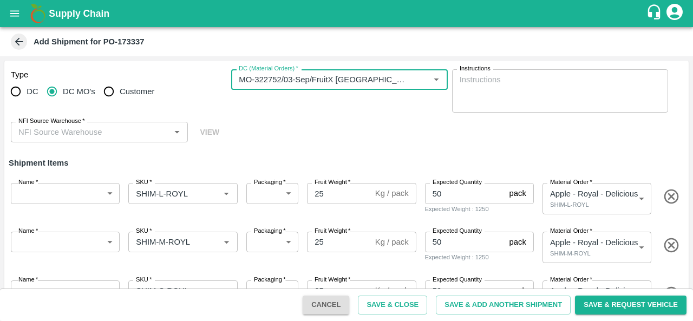
click at [88, 134] on input "NFI Source Warehouse   *" at bounding box center [90, 132] width 153 height 14
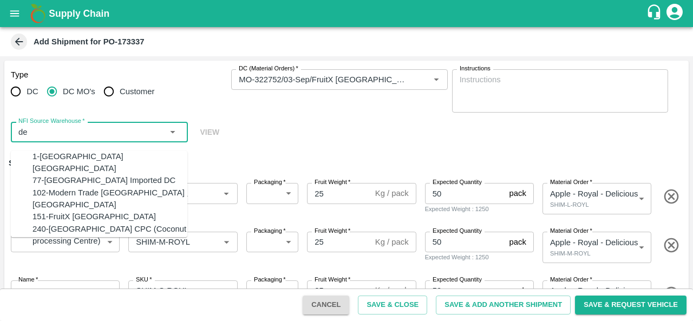
click at [71, 212] on div "151-FruitX [GEOGRAPHIC_DATA]" at bounding box center [95, 217] width 124 height 12
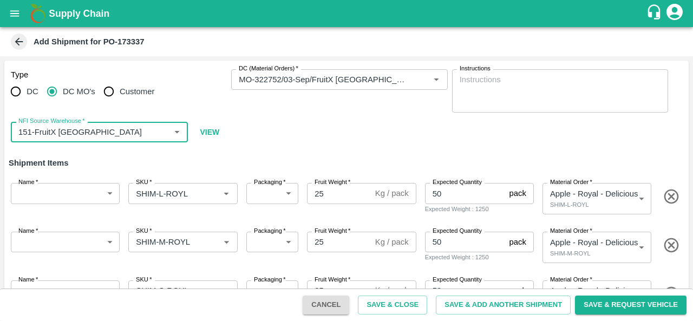
type input "151-FruitX [GEOGRAPHIC_DATA]"
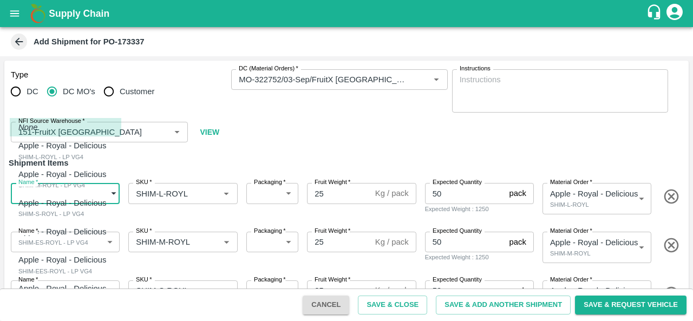
click at [51, 198] on body "Supply Chain Add Shipment for PO-173337 Type DC DC MO's Customer DC (Material O…" at bounding box center [346, 160] width 693 height 321
click at [63, 150] on p "Apple - Royal - Delicious" at bounding box center [62, 146] width 88 height 12
type input "1977029"
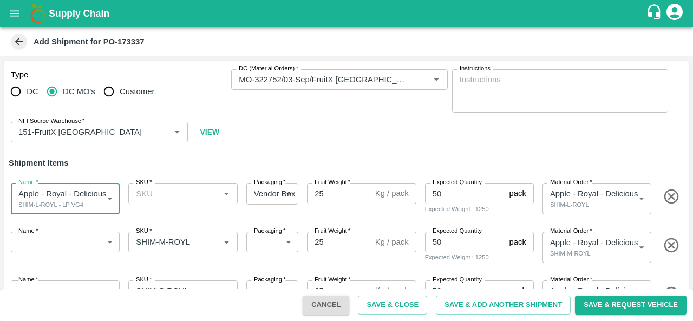
click at [170, 200] on input "SKU   *" at bounding box center [174, 193] width 85 height 14
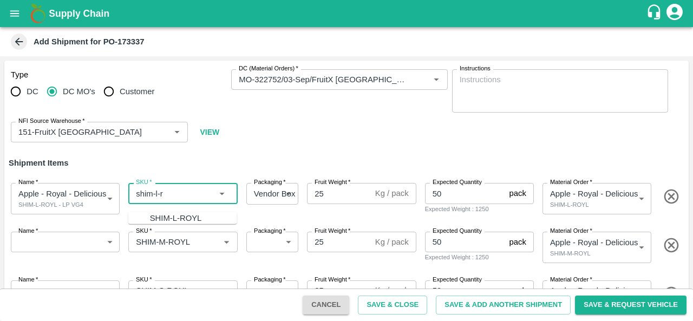
click at [161, 216] on div "SHIM-L-ROYL" at bounding box center [176, 218] width 52 height 12
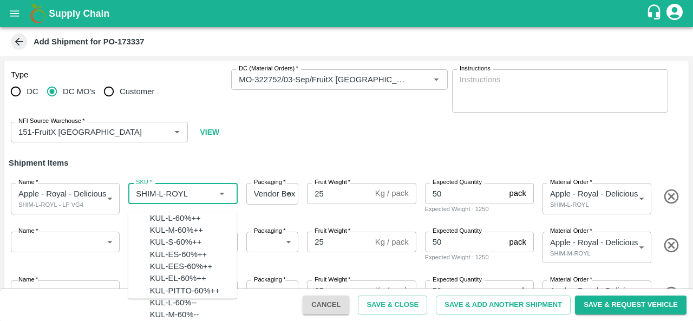
scroll to position [2963, 0]
drag, startPoint x: 190, startPoint y: 194, endPoint x: 132, endPoint y: 192, distance: 57.4
click at [132, 192] on input "SKU   *" at bounding box center [167, 193] width 70 height 14
click at [180, 197] on input "SKU   *" at bounding box center [167, 193] width 70 height 14
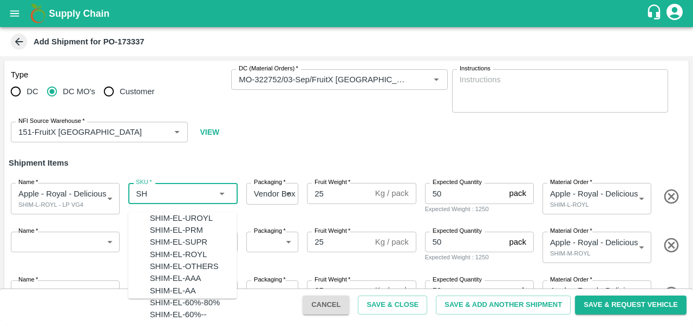
type input "S"
paste input "SHIM-L-ROYL"
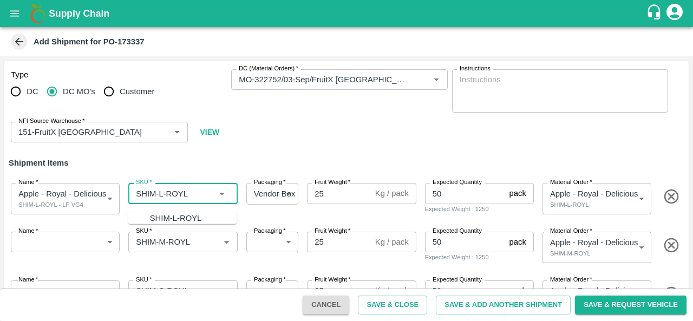
click at [168, 216] on div "SHIM-L-ROYL" at bounding box center [176, 218] width 52 height 12
type input "SHIM-L-ROYL"
click at [68, 246] on body "Supply Chain Add Shipment for PO-173337 Type DC DC MO's Customer DC (Material O…" at bounding box center [346, 160] width 693 height 321
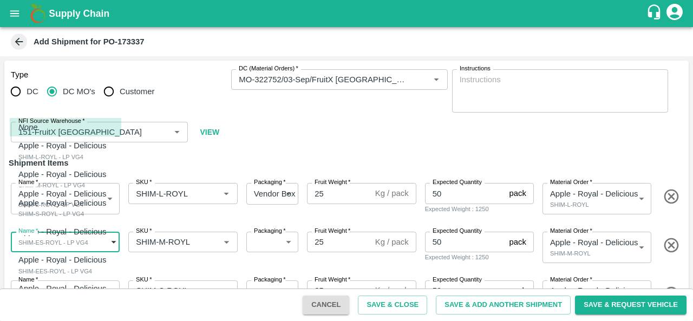
click at [72, 178] on p "Apple - Royal - Delicious" at bounding box center [62, 174] width 88 height 12
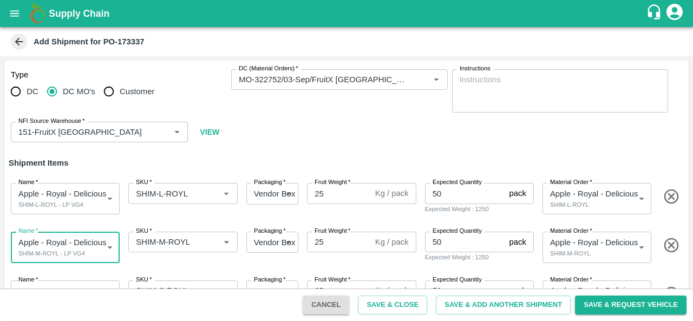
type input "1977030"
click at [160, 250] on div "SKU   *" at bounding box center [182, 242] width 109 height 21
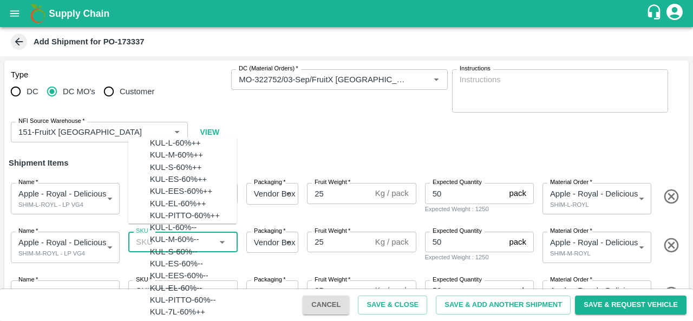
paste input "SHIM-L-ROYL"
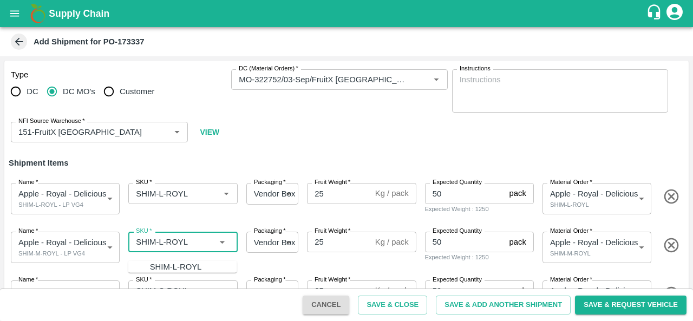
click at [161, 243] on input "SKU   *" at bounding box center [174, 242] width 85 height 14
click at [173, 264] on div "SHIM-M-ROYL" at bounding box center [177, 267] width 54 height 12
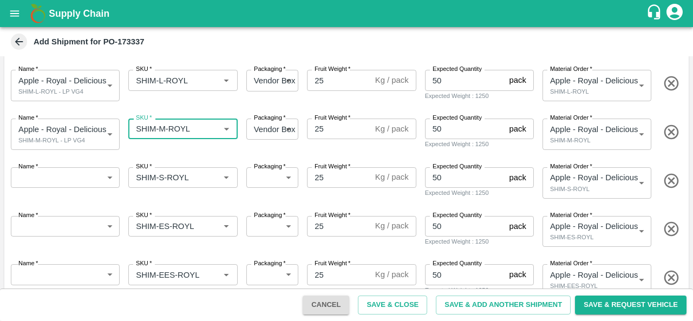
scroll to position [114, 0]
type input "SHIM-M-ROYL"
click at [48, 180] on body "Supply Chain Add Shipment for PO-173337 Type DC DC MO's Customer DC (Material O…" at bounding box center [346, 160] width 693 height 321
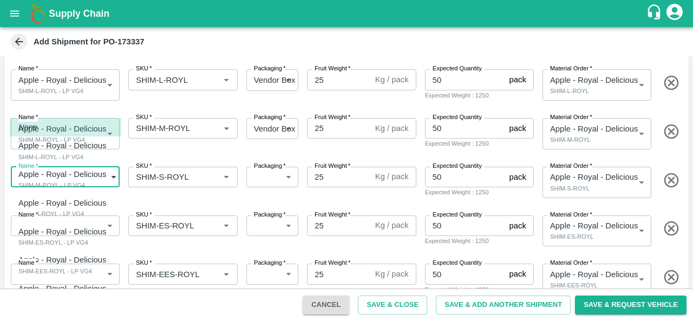
click at [54, 197] on li "Apple - Royal - Delicious SHIM-S-ROYL - LP VG4" at bounding box center [66, 208] width 112 height 29
type input "1977031"
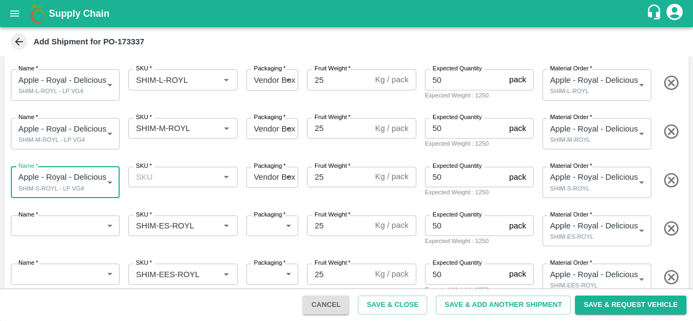
click at [168, 181] on input "SKU   *" at bounding box center [174, 177] width 85 height 14
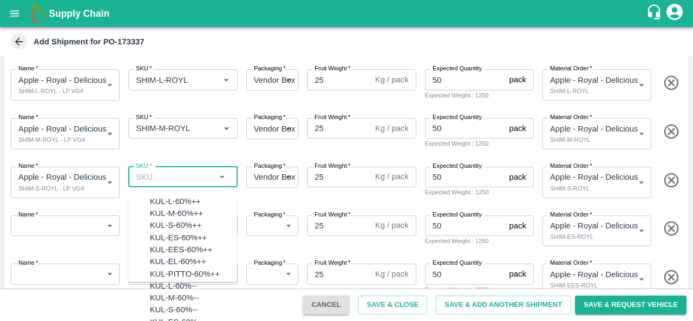
paste input "SHIM-L-ROYL"
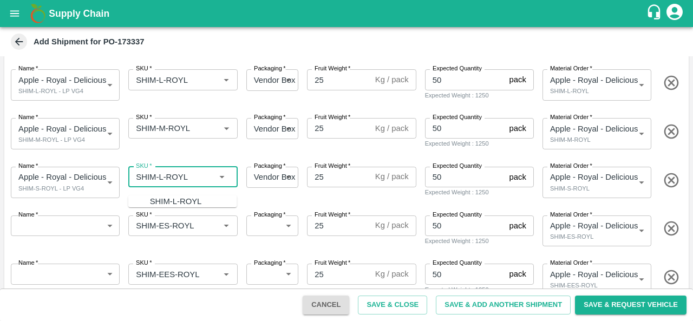
click at [163, 179] on input "SKU   *" at bounding box center [174, 177] width 85 height 14
click at [170, 198] on div "SHIM-S-ROYL" at bounding box center [176, 202] width 53 height 12
type input "SHIM-S-ROYL"
click at [73, 229] on body "Supply Chain Add Shipment for PO-173337 Type DC DC MO's Customer DC (Material O…" at bounding box center [346, 160] width 693 height 321
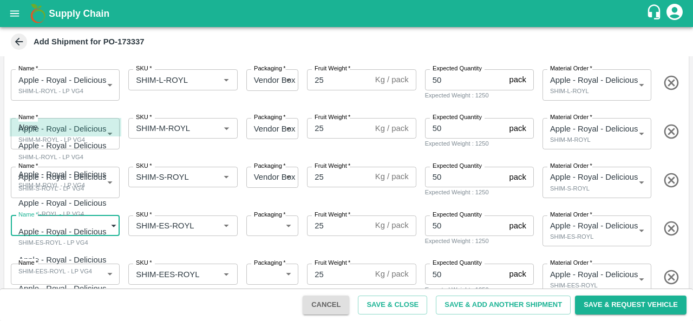
click at [80, 231] on p "Apple - Royal - Delicious" at bounding box center [62, 232] width 88 height 12
type input "1977032"
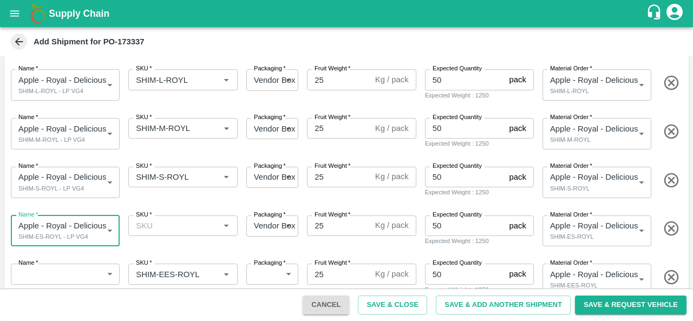
click at [155, 227] on input "SKU   *" at bounding box center [174, 226] width 85 height 14
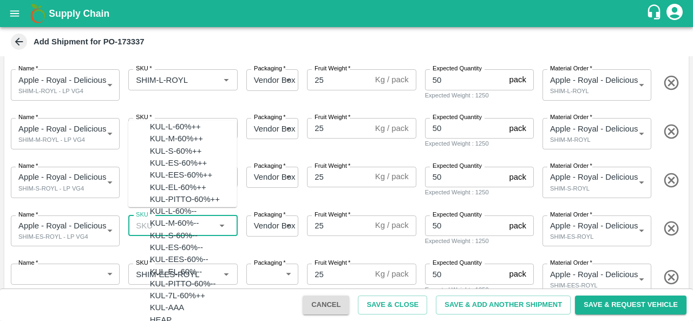
paste input "SHIM-L-ROYL"
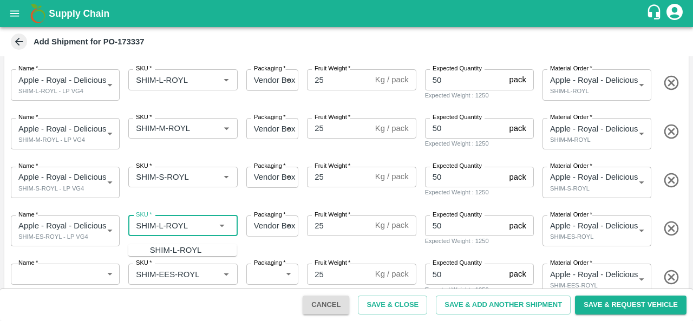
click at [162, 226] on input "SKU   *" at bounding box center [174, 226] width 85 height 14
click at [170, 248] on div "SHIM-ES-ROYL" at bounding box center [179, 250] width 58 height 12
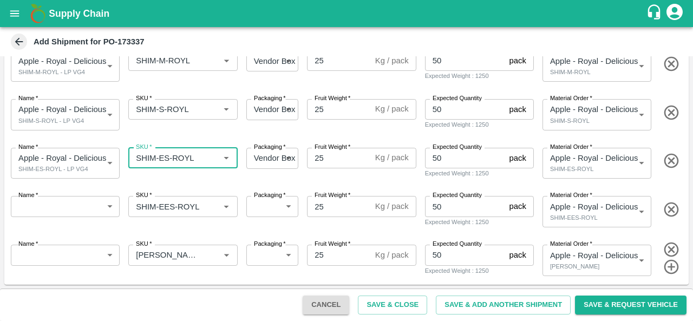
type input "SHIM-ES-ROYL"
click at [60, 205] on body "Supply Chain Add Shipment for PO-173337 Type DC DC MO's Customer DC (Material O…" at bounding box center [346, 160] width 693 height 321
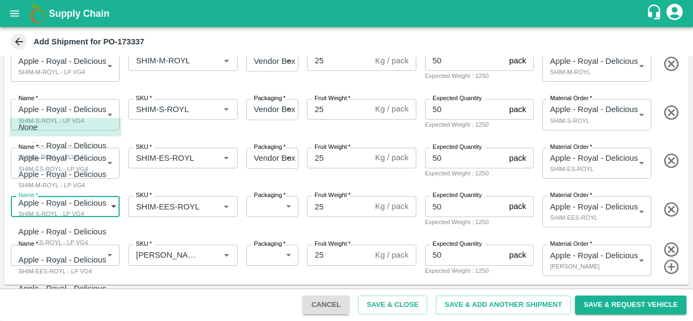
click at [75, 259] on p "Apple - Royal - Delicious" at bounding box center [62, 260] width 88 height 12
type input "1977033"
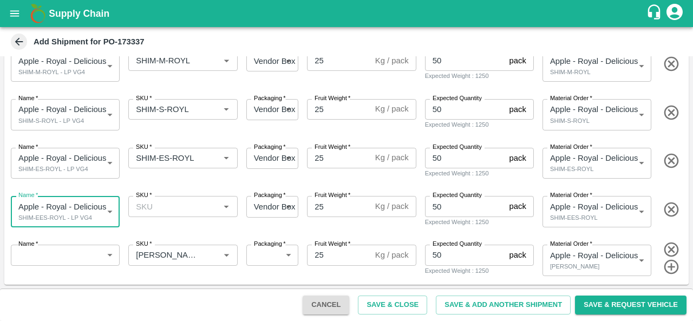
click at [171, 212] on input "SKU   *" at bounding box center [174, 206] width 85 height 14
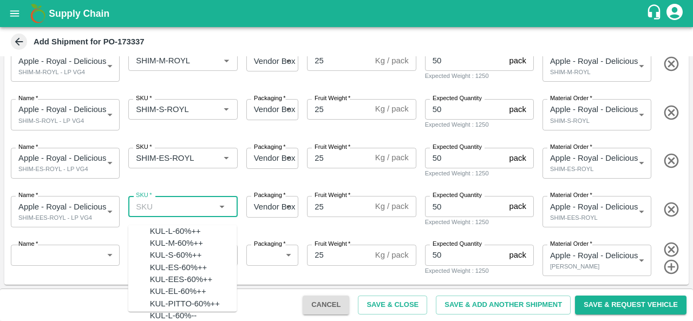
paste input "SHIM-L-ROYL"
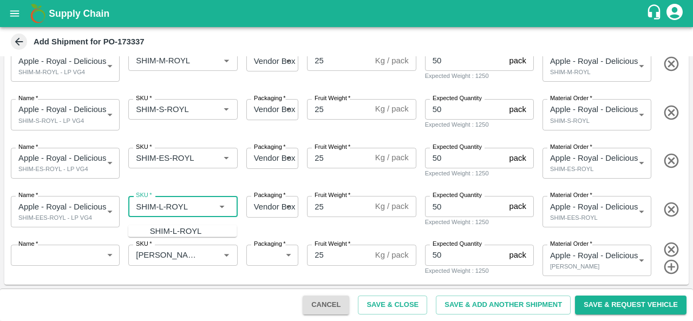
click at [160, 208] on input "SKU   *" at bounding box center [174, 206] width 85 height 14
click at [171, 226] on div "SHIM-EES-ROYL" at bounding box center [181, 231] width 63 height 12
type input "SHIM-EES-ROYL"
click at [73, 253] on body "Supply Chain Add Shipment for PO-173337 Type DC DC MO's Customer DC (Material O…" at bounding box center [346, 160] width 693 height 321
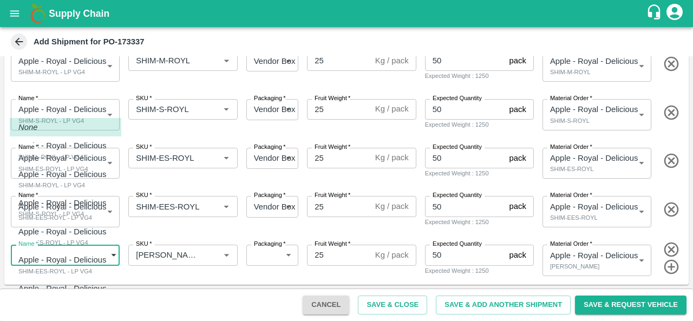
click at [80, 300] on div "SHIM-PITTO-ROYL - LP VG4" at bounding box center [65, 300] width 94 height 10
type input "1977034"
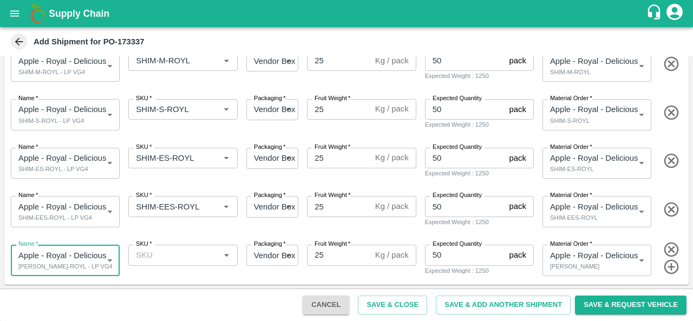
click at [180, 261] on input "SKU   *" at bounding box center [174, 255] width 85 height 14
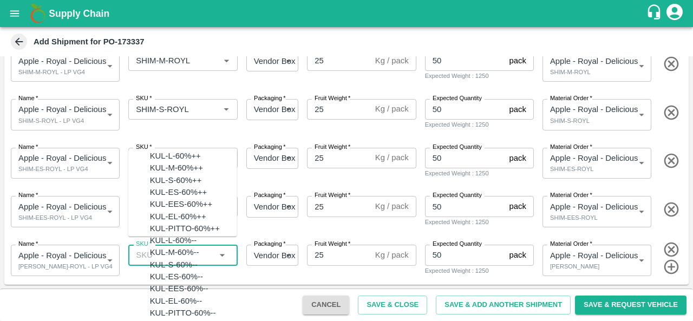
paste input "SHIM-L-ROYL"
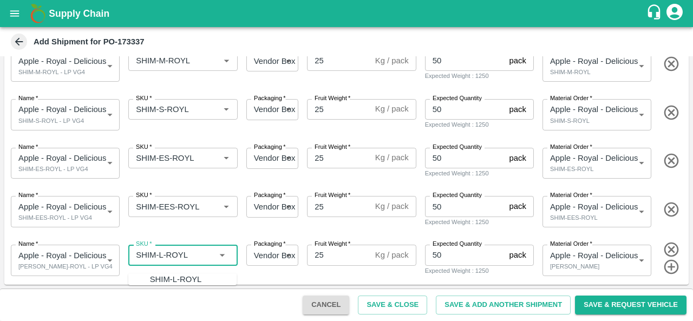
click at [161, 255] on input "SKU   *" at bounding box center [174, 255] width 85 height 14
click at [159, 278] on div "SHIM-PITTO-ROYL" at bounding box center [183, 280] width 66 height 12
type input "SHIM-PITTO-ROYL"
click at [623, 304] on button "Save & Request Vehicle" at bounding box center [631, 305] width 112 height 19
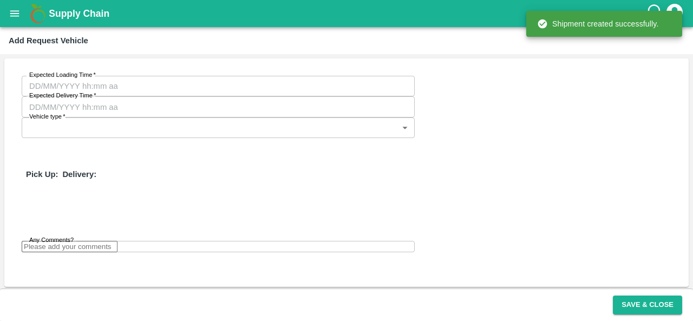
type input "03/09/2025 03:48 AM"
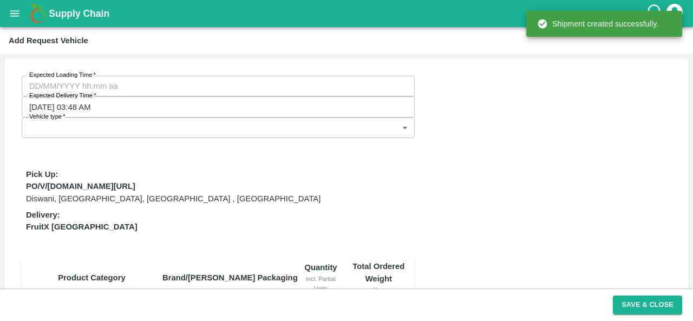
click at [311, 90] on body "Supply Chain Add Request Vehicle Expected Loading Time   * Expected Loading Tim…" at bounding box center [346, 160] width 693 height 321
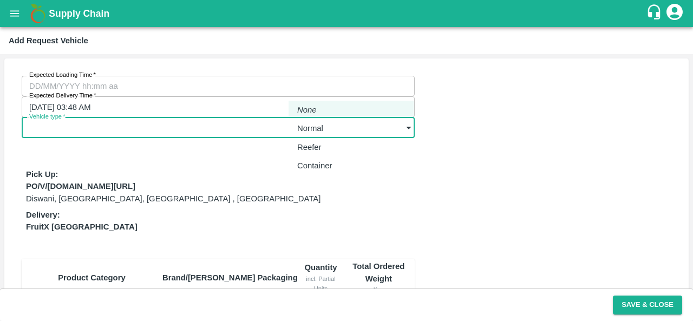
click at [329, 129] on div "Normal" at bounding box center [312, 128] width 31 height 12
type input "1"
click at [452, 144] on div "Expected Loading Time   * Expected Loading Time Expected Delivery Time   * 03/0…" at bounding box center [346, 304] width 685 height 491
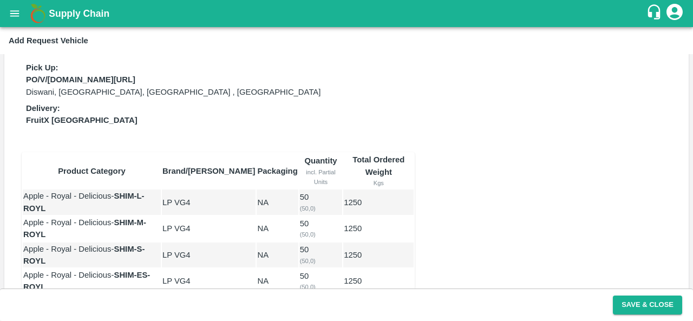
scroll to position [114, 0]
click at [648, 308] on button "Save & Close" at bounding box center [647, 305] width 69 height 19
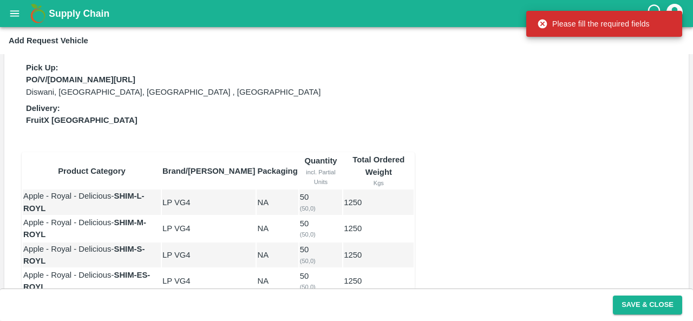
scroll to position [0, 0]
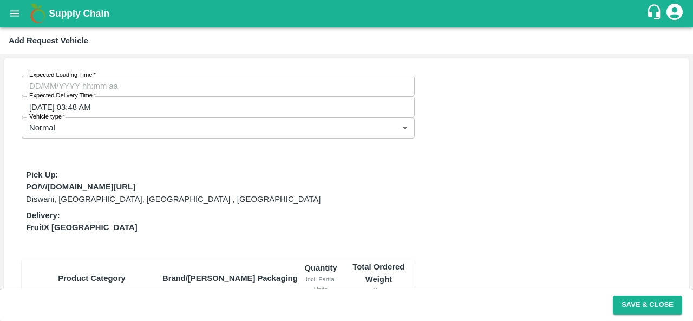
type input "DD/MM/YYYY hh:mm aa"
click at [94, 82] on input "DD/MM/YYYY hh:mm aa" at bounding box center [215, 86] width 386 height 21
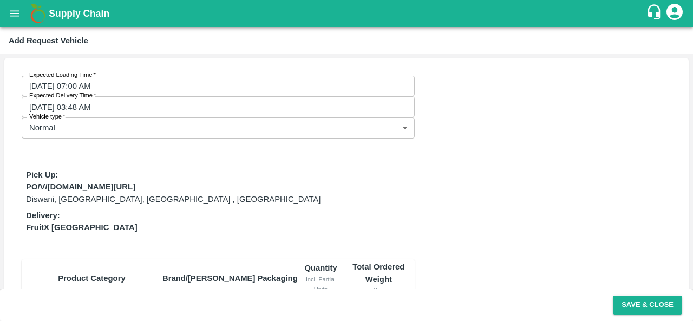
type input "02/09/2025 07:00 PM"
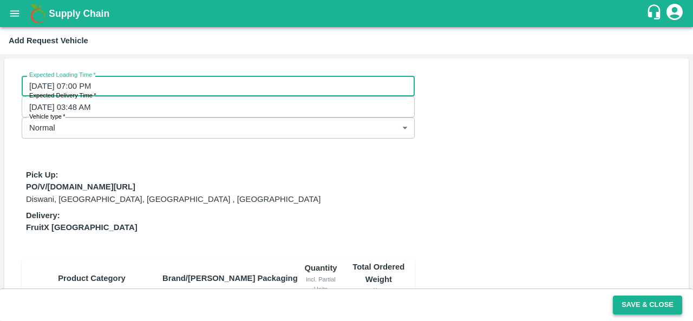
click at [630, 302] on button "Save & Close" at bounding box center [647, 305] width 69 height 19
